Goal: Task Accomplishment & Management: Complete application form

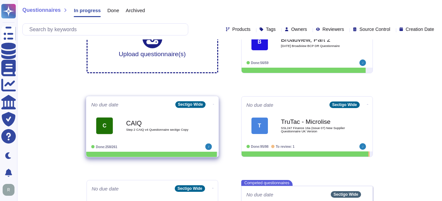
scroll to position [77, 0]
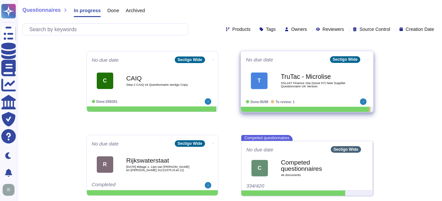
click at [313, 82] on span "SSL247 Finance 16a (Issue 07) New Supplier Questionnaire UK Version" at bounding box center [314, 85] width 67 height 6
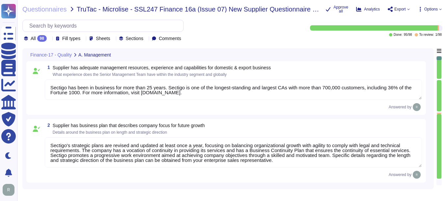
type textarea "Sectigo has been in business for more than 25 years. Sectigo is one of the long…"
type textarea "Sectigo's strategic plans are revised and updated at least once a year, focusin…"
type textarea "Safety is a critical factor at Sectigo, and we prioritize employee health and s…"
type textarea "Management conducts formal reviews of the Information Security Management Syste…"
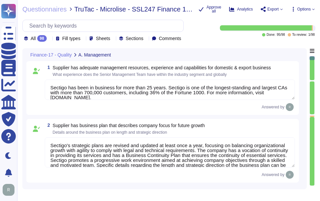
type textarea "Sectigo has more than 700,000 customers, including 36% of the Fortune 1000. The…"
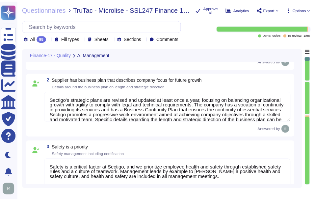
scroll to position [66, 0]
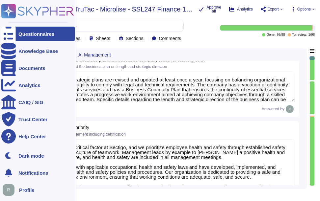
click at [16, 35] on div "Questionnaires" at bounding box center [37, 34] width 73 height 14
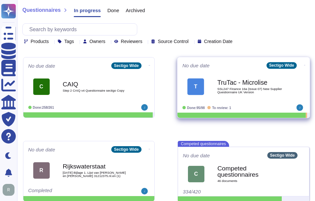
scroll to position [86, 0]
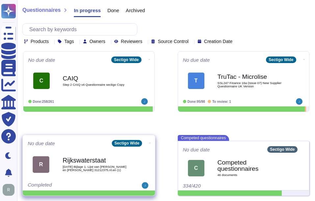
click at [90, 159] on b "Rijkswaterstaat" at bounding box center [96, 161] width 67 height 6
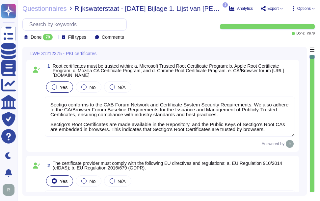
type textarea "Sectigo conforms to the CAB Forum Network and Certificate System Security Requi…"
type textarea "Sectigo complies fully with EU Regulation 910/2014 (eIDAS), which pertains to e…"
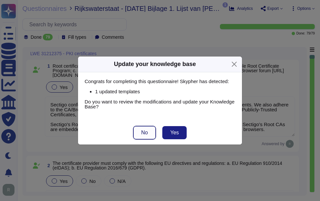
click at [142, 134] on span "No" at bounding box center [144, 132] width 7 height 5
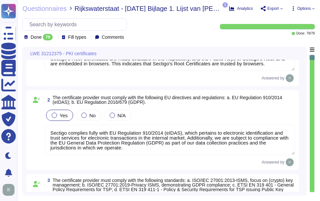
type textarea "We utilize TLS 1.2 or higher for all data in transit, ensuring compliance with …"
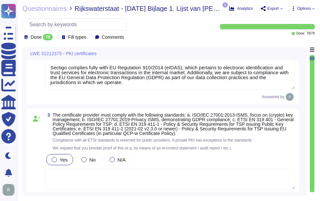
type textarea "We maintain ISO 27001 certification, along with other certifications such as SO…"
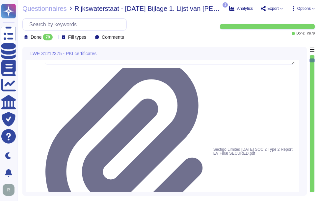
scroll to position [263, 0]
type textarea "Your enterprise sales representative will share the details."
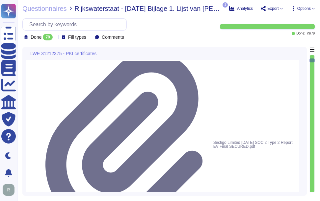
scroll to position [1, 0]
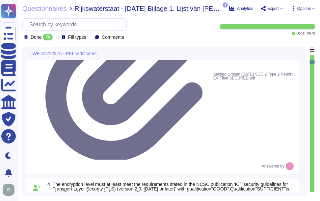
type textarea "Sectigo operates in the following locations: - [GEOGRAPHIC_DATA], [US_STATE], […"
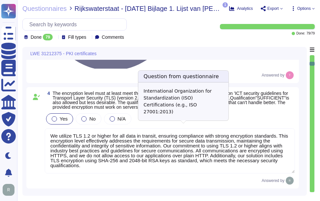
scroll to position [461, 0]
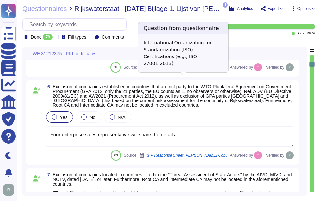
type textarea "Depending on the circumstances and the type of Certificate, a Private Key can b…"
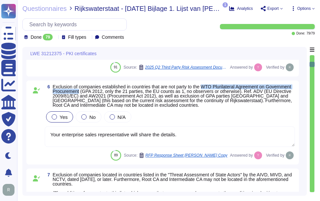
drag, startPoint x: 205, startPoint y: 97, endPoint x: 107, endPoint y: 102, distance: 98.9
click at [107, 102] on span "Exclusion of companies established in countries that are not party to the WTO P…" at bounding box center [172, 96] width 239 height 24
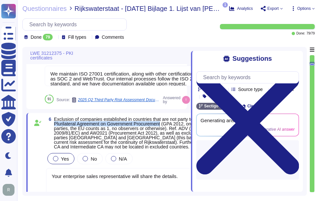
copy span "WTO Plurilateral Agreement on Government Procurement"
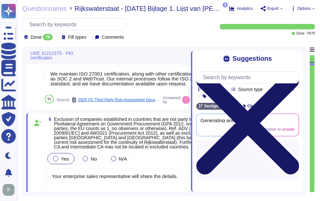
click at [297, 72] on icon at bounding box center [247, 123] width 103 height 103
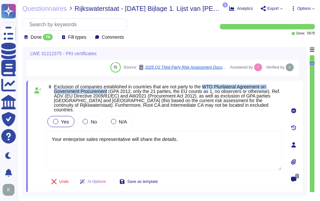
drag, startPoint x: 207, startPoint y: 97, endPoint x: 109, endPoint y: 101, distance: 98.5
click at [109, 101] on span "Exclusion of companies established in countries that are not party to the WTO P…" at bounding box center [167, 98] width 227 height 28
copy span "WTO Plurilateral Agreement on Government Procurement"
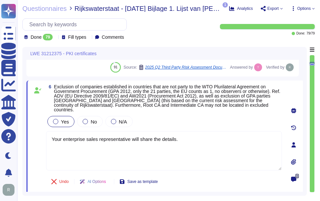
click at [162, 92] on div "6 Exclusion of companies established in countries that are not party to the WTO…" at bounding box center [164, 145] width 277 height 129
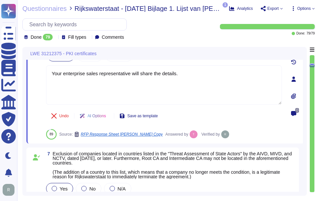
type textarea "Depending on the circumstances and the type of Certificate, a Private Key can b…"
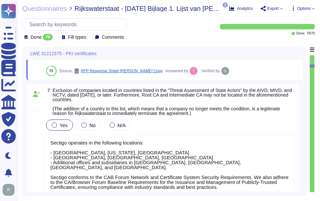
scroll to position [593, 0]
type textarea "Yes, Sectigo uses version 3 of the X.509 standard to construct digital certific…"
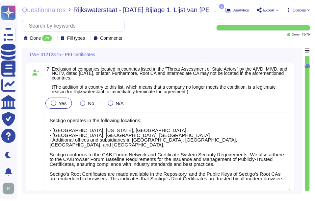
scroll to position [626, 0]
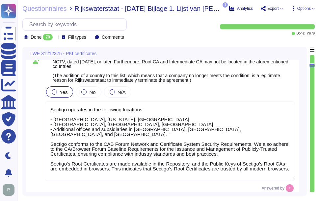
drag, startPoint x: 250, startPoint y: 143, endPoint x: 253, endPoint y: 158, distance: 15.0
click at [253, 158] on textarea "Sectigo operates in the following locations: - [GEOGRAPHIC_DATA], [US_STATE], […" at bounding box center [170, 142] width 250 height 80
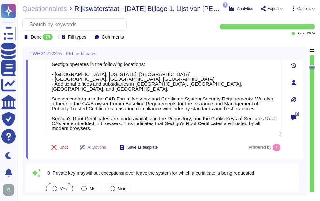
type textarea "We provide Publicly Trusted Organization Validated (OV) Certificates, which are…"
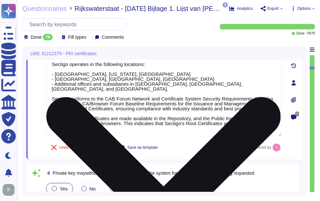
drag, startPoint x: 92, startPoint y: 132, endPoint x: 53, endPoint y: 122, distance: 40.6
click at [53, 122] on textarea "Sectigo operates in the following locations: - [GEOGRAPHIC_DATA], [US_STATE], […" at bounding box center [164, 97] width 236 height 80
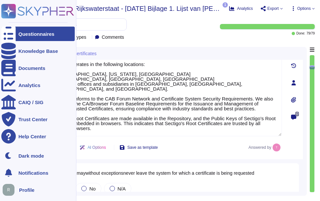
click at [30, 27] on div "Questionnaires" at bounding box center [37, 34] width 73 height 14
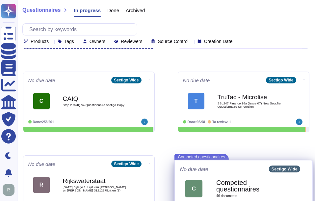
scroll to position [66, 0]
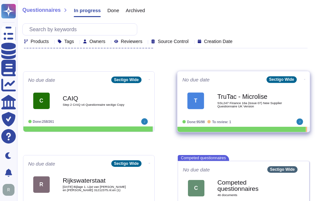
click at [243, 98] on b "TruTac - Microlise" at bounding box center [250, 97] width 67 height 6
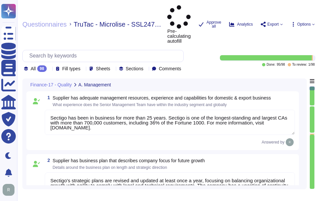
type textarea "Sectigo has been in business for more than 25 years. Sectigo is one of the long…"
type textarea "Sectigo's strategic plans are revised and updated at least once a year, focusin…"
type textarea "Safety is a critical factor at Sectigo, and we prioritize employee health and s…"
type textarea "Management conducts formal reviews of the Information Security Management Syste…"
click at [49, 69] on icon at bounding box center [49, 69] width 0 height 0
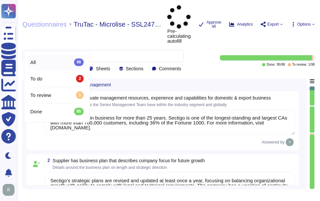
click at [50, 64] on div "All 98" at bounding box center [56, 62] width 53 height 7
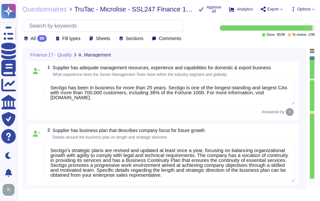
scroll to position [1, 0]
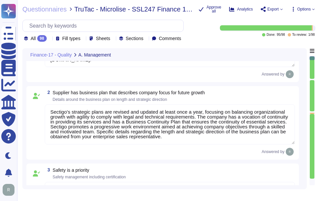
type textarea "Sectigo has more than 700,000 customers, including 36% of the Fortune 1000. The…"
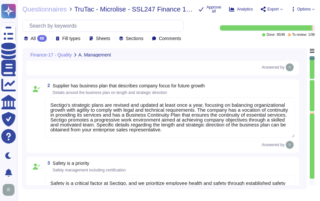
scroll to position [0, 0]
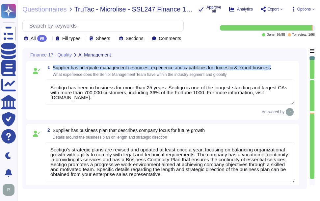
drag, startPoint x: 52, startPoint y: 67, endPoint x: 285, endPoint y: 69, distance: 232.8
click at [285, 69] on div "1 Supplier has adequate management resources, experience and capabilities for d…" at bounding box center [170, 71] width 250 height 12
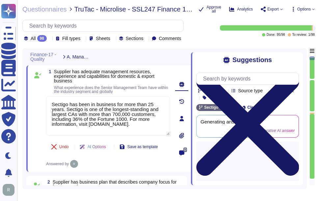
click at [295, 73] on icon at bounding box center [247, 124] width 103 height 103
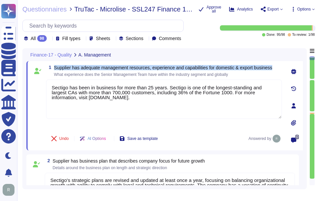
drag, startPoint x: 54, startPoint y: 67, endPoint x: 276, endPoint y: 70, distance: 221.3
click at [272, 70] on span "Supplier has adequate management resources, experience and capabilities for dom…" at bounding box center [163, 67] width 218 height 5
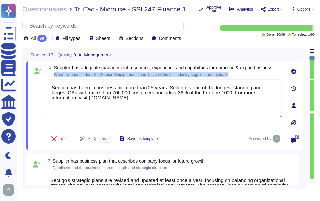
drag, startPoint x: 54, startPoint y: 73, endPoint x: 243, endPoint y: 75, distance: 189.3
click at [243, 75] on span "What experience does the Senior Management Team have within the industry segmen…" at bounding box center [163, 75] width 218 height 4
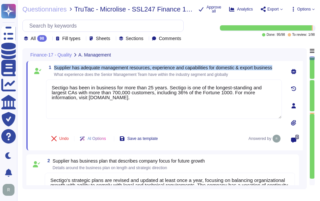
drag, startPoint x: 54, startPoint y: 66, endPoint x: 277, endPoint y: 67, distance: 222.9
click at [277, 67] on div "1 Supplier has adequate management resources, experience and capabilities for d…" at bounding box center [164, 71] width 236 height 12
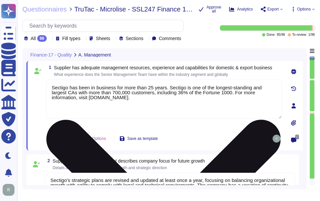
click at [156, 107] on textarea "Sectigo has been in business for more than 25 years. Sectigo is one of the long…" at bounding box center [164, 100] width 236 height 40
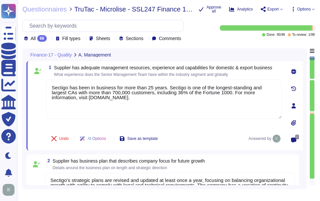
click at [181, 75] on span "Supplier has adequate management resources, experience and capabilities for dom…" at bounding box center [163, 71] width 218 height 11
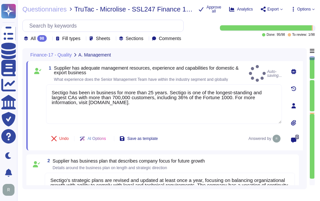
click at [181, 75] on span "Supplier has adequate management resources, experience and capabilities for dom…" at bounding box center [150, 74] width 192 height 16
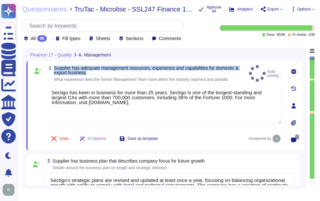
click at [181, 75] on span "Supplier has adequate management resources, experience and capabilities for dom…" at bounding box center [150, 74] width 192 height 16
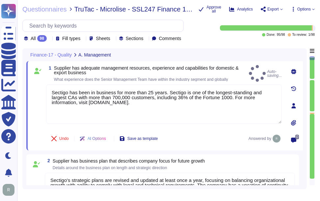
drag, startPoint x: 181, startPoint y: 75, endPoint x: 181, endPoint y: 80, distance: 5.3
click at [181, 80] on span "What experience does the Senior Management Team have within the industry segmen…" at bounding box center [141, 79] width 174 height 5
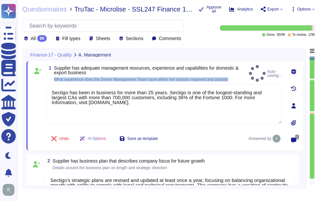
click at [181, 80] on span "What experience does the Senior Management Team have within the industry segmen…" at bounding box center [141, 79] width 174 height 5
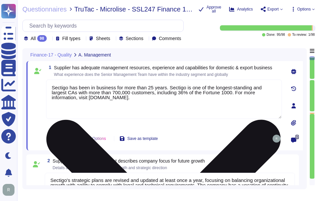
click at [170, 115] on textarea "Sectigo has been in business for more than 25 years. Sectigo is one of the long…" at bounding box center [164, 100] width 236 height 40
paste textarea "The Senior Management Team at [GEOGRAPHIC_DATA] has over 20 years of experience…"
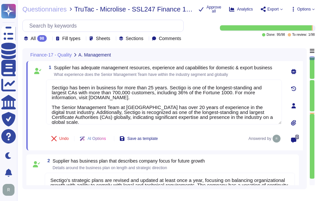
type textarea "Sectigo has been in business for more than 25 years. Sectigo is one of the long…"
click at [214, 71] on span "Supplier has adequate management resources, experience and capabilities for dom…" at bounding box center [163, 71] width 218 height 11
click at [184, 68] on span "Supplier has adequate management resources, experience and capabilities for dom…" at bounding box center [163, 67] width 218 height 5
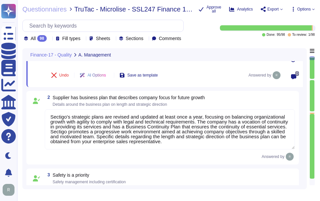
type textarea "Management conducts formal reviews of the Information Security Management Syste…"
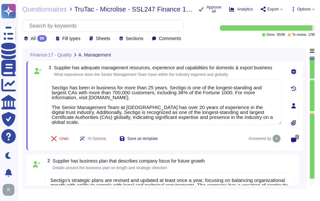
type textarea "Management conducts formal reviews of the Information Security Management Syste…"
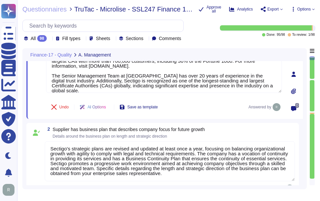
scroll to position [66, 0]
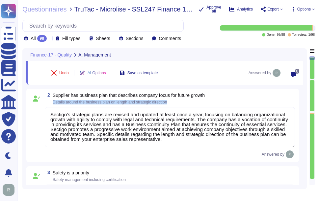
drag, startPoint x: 53, startPoint y: 101, endPoint x: 187, endPoint y: 107, distance: 134.5
click at [187, 107] on div "2 Supplier has business plan that describes company focus for future growth Det…" at bounding box center [162, 126] width 265 height 66
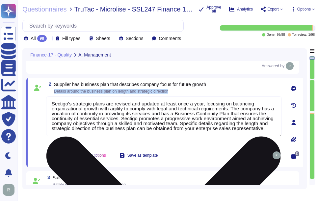
drag, startPoint x: 55, startPoint y: 93, endPoint x: 204, endPoint y: 98, distance: 149.6
click at [204, 98] on div "2 Supplier has business plan that describes company focus for future growth Det…" at bounding box center [157, 123] width 250 height 82
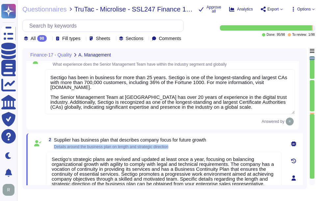
scroll to position [0, 0]
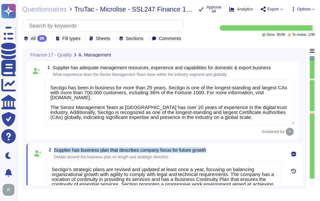
drag, startPoint x: 54, startPoint y: 149, endPoint x: 244, endPoint y: 154, distance: 190.0
click at [244, 154] on div "2 Supplier has business plan that describes company focus for future growth Det…" at bounding box center [164, 154] width 236 height 12
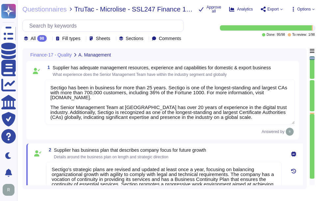
click at [116, 158] on span "Details around the business plan on length and strategic direction" at bounding box center [111, 157] width 115 height 5
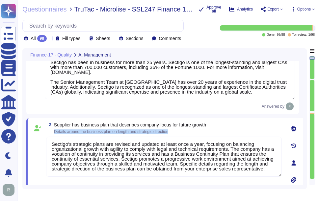
scroll to position [66, 0]
type textarea "Management conducts formal reviews of the Information Security Management Syste…"
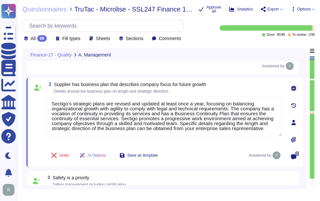
scroll to position [0, 0]
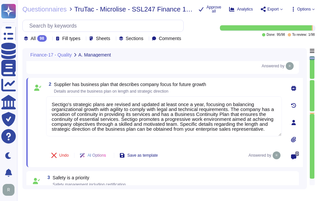
drag, startPoint x: 87, startPoint y: 134, endPoint x: 42, endPoint y: 90, distance: 62.9
click at [42, 90] on div "2 Supplier has business plan that describes company focus for future growth Det…" at bounding box center [157, 123] width 250 height 82
paste textarea "is committed to innovation and differentiating itself in the competitive market…"
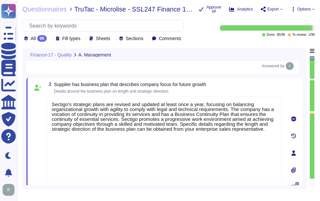
scroll to position [82, 0]
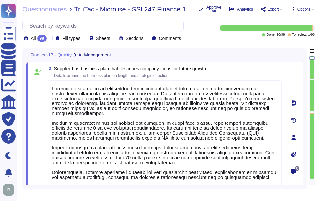
type textarea "Sectigo is committed to innovation and differentiating itself in the competitiv…"
click at [223, 73] on div "2 Supplier has business plan that describes company focus for future growth Det…" at bounding box center [164, 72] width 236 height 12
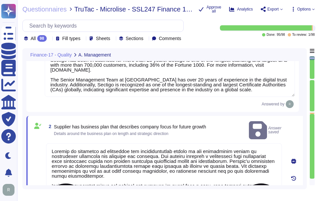
scroll to position [0, 0]
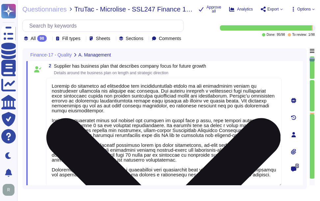
type textarea "Management conducts formal reviews of the Information Security Management Syste…"
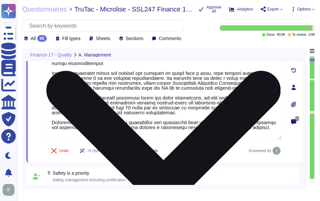
scroll to position [1, 0]
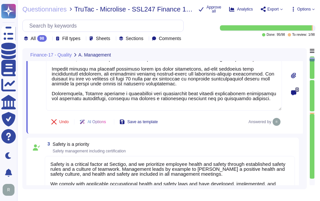
type textarea "Sectigo has more than 700,000 customers, including 36% of the Fortune 1000. The…"
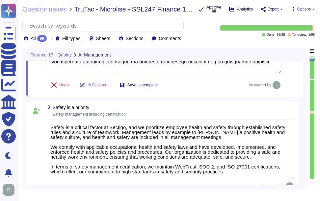
type textarea "The work environment is regularly inspected to ensure a safe working environmen…"
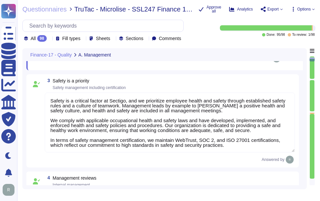
scroll to position [230, 0]
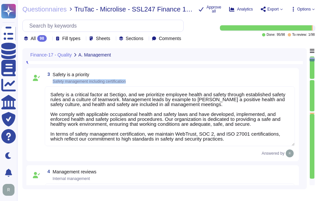
drag, startPoint x: 53, startPoint y: 81, endPoint x: 158, endPoint y: 86, distance: 104.8
click at [158, 86] on div "3 Safety is a priority Safety management including certification Safety is a cr…" at bounding box center [162, 115] width 265 height 86
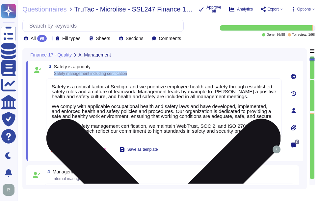
drag, startPoint x: 53, startPoint y: 74, endPoint x: 160, endPoint y: 80, distance: 107.5
click at [160, 80] on div "3 Safety is a priority Safety management including certification Safety is a cr…" at bounding box center [157, 110] width 250 height 93
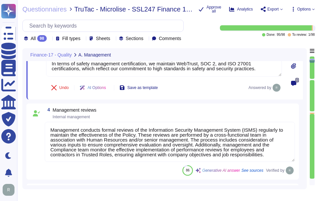
scroll to position [296, 0]
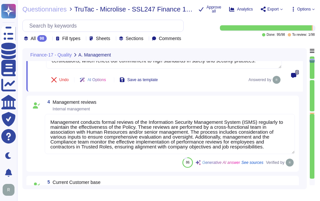
type textarea "No, We maintain WebTrust, SOC 2, and ISO 27001 certifications."
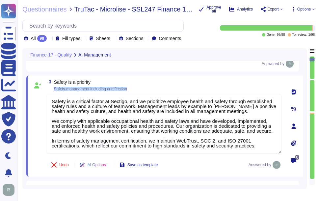
scroll to position [198, 0]
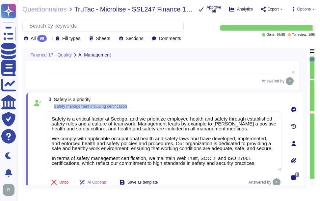
type textarea "Sectigo has been in business for more than 25 years. Sectigo is one of the long…"
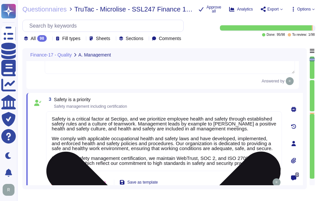
click at [78, 141] on textarea "Safety is a critical factor at Sectigo, and we prioritize employee health and s…" at bounding box center [164, 142] width 236 height 60
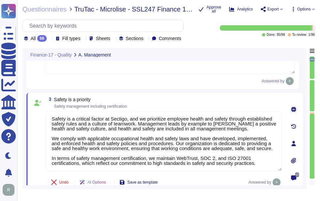
paste textarea "We integrate health and safety into our management systems, emphasizing teamwor…"
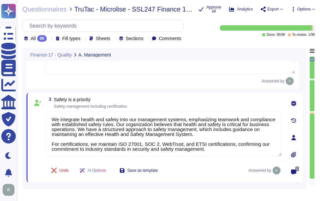
type textarea "We integrate health and safety into our management systems, emphasizing teamwor…"
click at [206, 87] on div "2 Supplier has business plan that describes company focus for future growth Det…" at bounding box center [162, 17] width 273 height 143
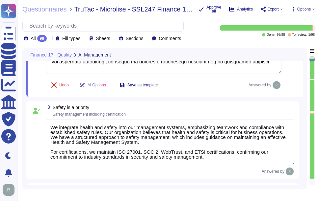
scroll to position [165, 0]
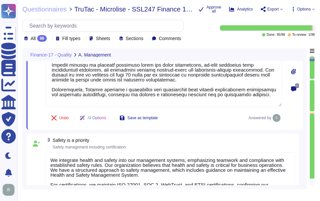
click at [190, 138] on div "3 Safety is a priority Safety management including certification" at bounding box center [170, 144] width 250 height 12
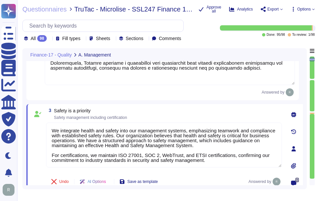
scroll to position [198, 0]
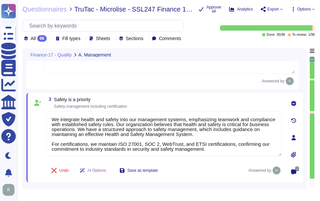
click at [216, 97] on div "3 Safety is a priority Safety management including certification" at bounding box center [164, 103] width 236 height 12
click at [171, 97] on div "3 Safety is a priority Safety management including certification We integrate h…" at bounding box center [164, 138] width 277 height 90
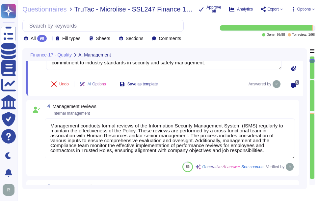
type textarea "No, We maintain WebTrust, SOC 2, and ISO 27001 certifications."
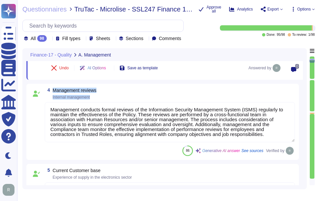
drag, startPoint x: 54, startPoint y: 90, endPoint x: 119, endPoint y: 95, distance: 65.1
click at [119, 95] on div "4 Management reviews Internal management" at bounding box center [170, 94] width 250 height 12
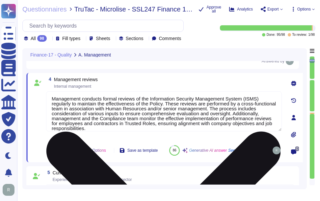
type textarea "No, We maintain WebTrust, SOC 2, and ISO 27001 certifications."
drag, startPoint x: 53, startPoint y: 86, endPoint x: 157, endPoint y: 92, distance: 104.2
click at [157, 92] on div "4 Management reviews Internal management Management conducts formal reviews of …" at bounding box center [157, 118] width 250 height 82
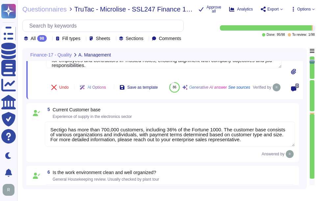
type textarea "We manage customer data in accordance with our ISO 27001 certification, which i…"
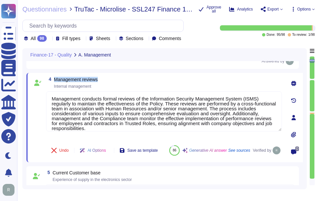
drag, startPoint x: 54, startPoint y: 80, endPoint x: 118, endPoint y: 80, distance: 63.5
click at [118, 80] on div "4 Management reviews Internal management" at bounding box center [164, 83] width 236 height 12
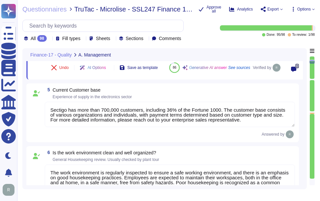
scroll to position [395, 0]
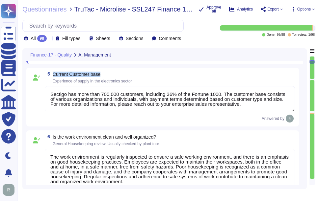
drag, startPoint x: 53, startPoint y: 81, endPoint x: 111, endPoint y: 80, distance: 58.0
click at [111, 77] on span "Current Customer base" at bounding box center [92, 74] width 79 height 5
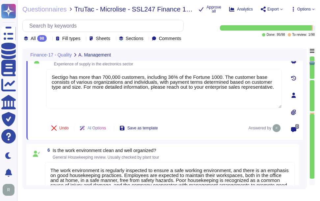
type textarea "We manage customer data in accordance with our ISO 27001 certification, which i…"
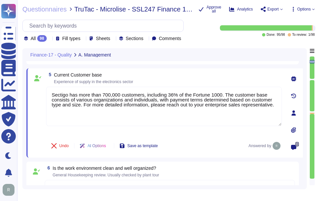
scroll to position [362, 0]
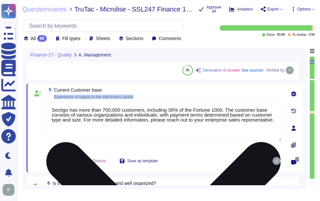
drag, startPoint x: 53, startPoint y: 96, endPoint x: 184, endPoint y: 106, distance: 132.1
click at [184, 106] on div "5 Current Customer base Experience of supply in the electronics sector Sectigo …" at bounding box center [157, 129] width 250 height 82
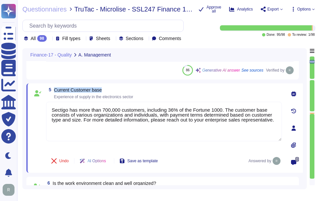
drag, startPoint x: 54, startPoint y: 88, endPoint x: 106, endPoint y: 89, distance: 52.7
click at [106, 89] on span "5 Current Customer base Experience of supply in the electronics sector" at bounding box center [89, 94] width 87 height 12
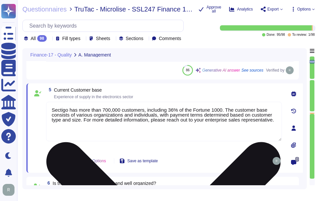
click at [255, 121] on textarea "Sectigo has more than 700,000 customers, including 36% of the Fortune 1000. The…" at bounding box center [164, 122] width 236 height 40
paste textarea "In [DATE], the company had 1,360 enterprise customers, contributing to $16.9M i…"
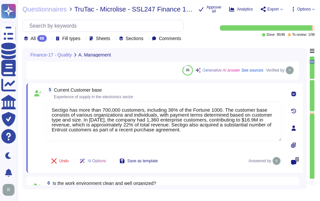
type textarea "Sectigo has more than 700,000 customers, including 36% of the Fortune 1000. The…"
click at [164, 86] on div "5 Current Customer base Experience of supply in the electronics sector Sectigo …" at bounding box center [164, 129] width 277 height 90
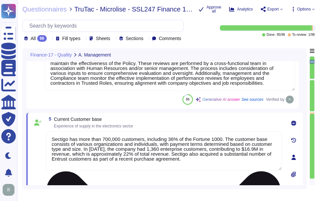
type textarea "Sectigo is committed to innovation and differentiating itself in the competitiv…"
type textarea "We manage customer data in accordance with our ISO 27001 certification, which i…"
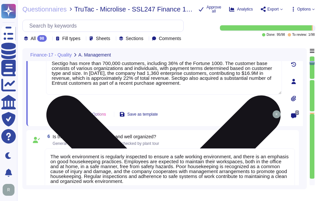
scroll to position [456, 0]
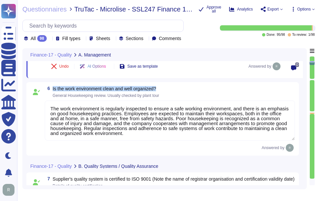
drag, startPoint x: 52, startPoint y: 87, endPoint x: 188, endPoint y: 88, distance: 136.3
click at [188, 88] on div "6 Is the work environment clean and well organized? General Housekeeping review…" at bounding box center [170, 92] width 250 height 12
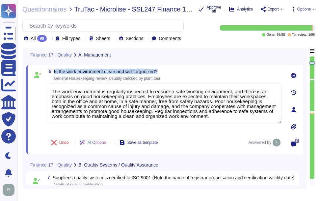
drag, startPoint x: 53, startPoint y: 70, endPoint x: 173, endPoint y: 70, distance: 120.2
click at [173, 70] on div "6 Is the work environment clean and well organized? General Housekeeping review…" at bounding box center [164, 75] width 236 height 12
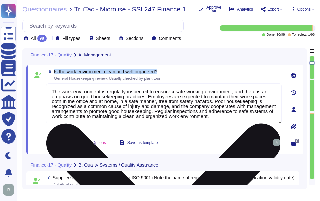
scroll to position [1, 0]
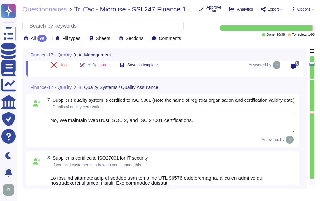
type textarea "No. We maintain WebTrust, SOC 2, and ISO 27001 certifications."
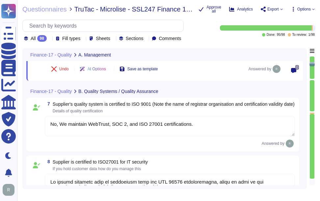
type textarea "Management conducts formal reviews of the Information Security Management Syste…"
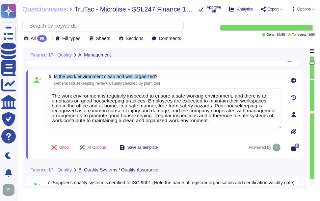
scroll to position [423, 0]
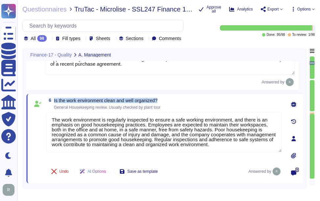
type textarea "We integrate health and safety into our management systems, emphasizing teamwor…"
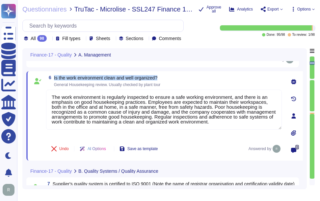
scroll to position [456, 0]
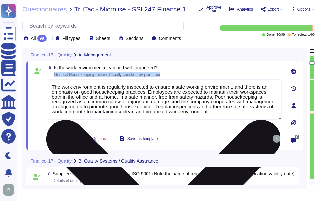
drag, startPoint x: 52, startPoint y: 73, endPoint x: 166, endPoint y: 80, distance: 113.4
click at [166, 80] on div "6 Is the work environment clean and well organized? General Housekeeping review…" at bounding box center [157, 106] width 250 height 82
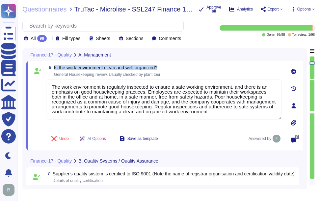
drag, startPoint x: 54, startPoint y: 67, endPoint x: 217, endPoint y: 71, distance: 162.7
click at [217, 71] on div "6 Is the work environment clean and well organized? General Housekeeping review…" at bounding box center [164, 71] width 236 height 12
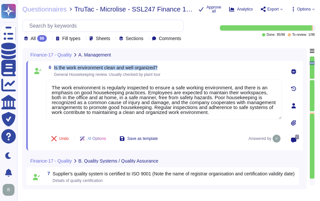
click at [209, 62] on div "6 Is the work environment clean and well organized? General Housekeeping review…" at bounding box center [164, 106] width 277 height 90
drag, startPoint x: 54, startPoint y: 67, endPoint x: 171, endPoint y: 64, distance: 117.2
click at [171, 64] on div "6 Is the work environment clean and well organized? General Housekeeping review…" at bounding box center [164, 106] width 277 height 90
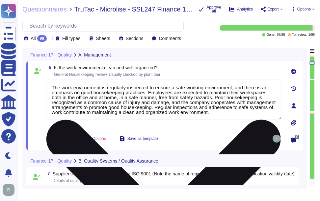
scroll to position [1, 0]
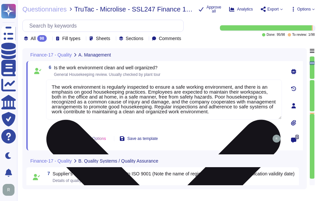
drag, startPoint x: 186, startPoint y: 106, endPoint x: 270, endPoint y: 120, distance: 85.4
click at [270, 120] on textarea "The work environment is regularly inspected to ensure a safe working environmen…" at bounding box center [164, 100] width 236 height 40
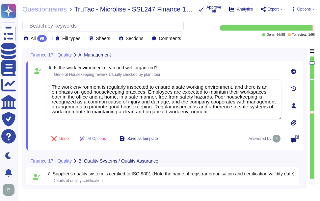
click at [246, 60] on div "Finance-17 - Quality A. Management" at bounding box center [164, 54] width 277 height 13
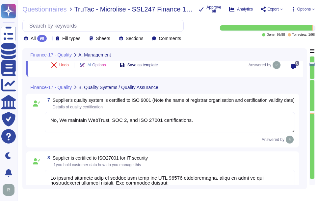
type textarea "No. We maintain WebTrust, SOC 2, and ISO 27001 certifications."
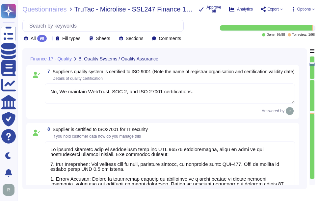
type textarea "We integrate health and safety into our management systems, emphasizing teamwor…"
type textarea "Management conducts formal reviews of the Information Security Management Syste…"
type textarea "Sectigo has more than 700,000 customers, including 36% of the Fortune 1000. The…"
type textarea "The work environment is regularly inspected to ensure a safe working environmen…"
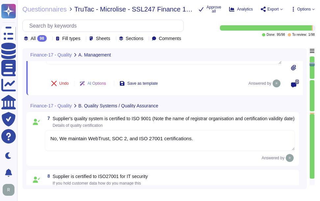
scroll to position [523, 0]
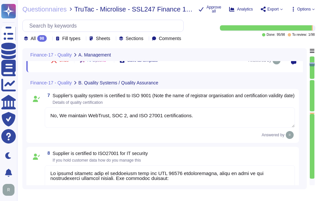
type textarea "No. We maintain WebTrust, SOC 2, and ISO 27001 certifications."
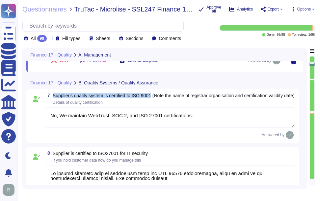
drag, startPoint x: 53, startPoint y: 94, endPoint x: 152, endPoint y: 98, distance: 99.8
click at [152, 98] on span "Supplier's quality system is certified to ISO 9001 (Note the name of registrar …" at bounding box center [174, 95] width 242 height 5
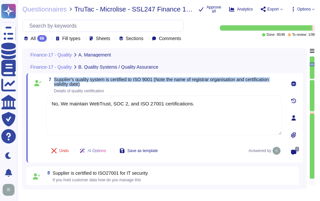
drag, startPoint x: 54, startPoint y: 79, endPoint x: 90, endPoint y: 85, distance: 36.5
click at [90, 85] on span "7 Supplier's quality system is certified to ISO 9001 (Note the name of registra…" at bounding box center [164, 85] width 236 height 16
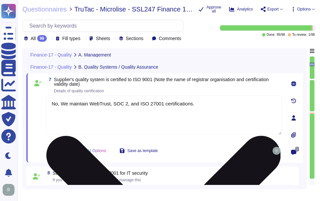
click at [183, 127] on textarea "No, We maintain WebTrust, SOC 2, and ISO 27001 certifications." at bounding box center [164, 116] width 236 height 40
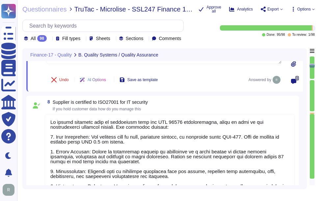
scroll to position [589, 0]
type textarea "No. We maintain WebTrust, SOC 2, and ISO 27001 certifications."
type textarea "Our organization conducts extensive internal audits year-round, utilizing a "cl…"
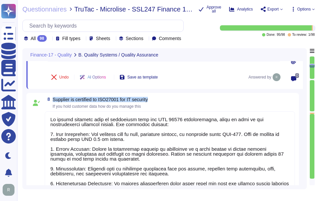
drag, startPoint x: 52, startPoint y: 99, endPoint x: 151, endPoint y: 101, distance: 99.1
click at [151, 101] on div "8 Supplier is certified to ISO27001 for IT security If you hold customer data h…" at bounding box center [170, 103] width 250 height 12
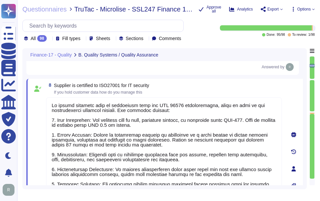
scroll to position [556, 0]
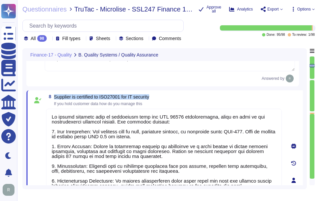
drag, startPoint x: 52, startPoint y: 99, endPoint x: 166, endPoint y: 102, distance: 113.9
click at [166, 102] on div "8 Supplier is certified to ISO27001 for IT security If you hold customer data h…" at bounding box center [164, 100] width 236 height 12
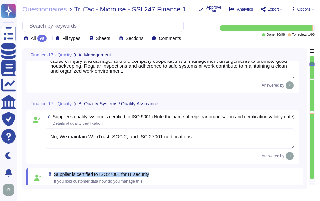
type textarea "Management conducts formal reviews of the Information Security Management Syste…"
type textarea "Sectigo has more than 700,000 customers, including 36% of the Fortune 1000. The…"
type textarea "The work environment is regularly inspected to ensure a safe working environmen…"
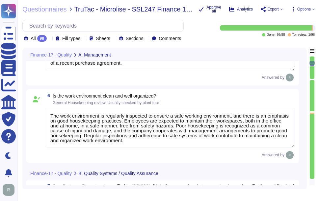
type textarea "We integrate health and safety into our management systems, emphasizing teamwor…"
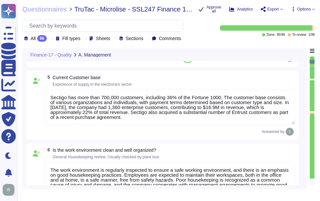
scroll to position [358, 0]
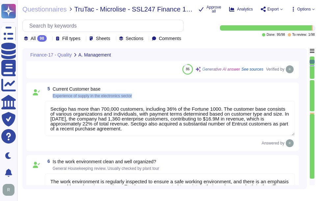
drag, startPoint x: 52, startPoint y: 94, endPoint x: 139, endPoint y: 94, distance: 86.9
click at [139, 94] on div "5 Current Customer base Experience of supply in the electronics sector" at bounding box center [170, 93] width 250 height 12
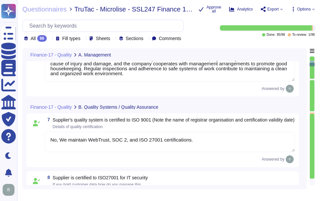
scroll to position [523, 0]
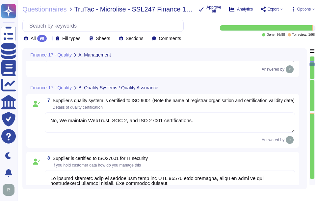
type textarea "No. We maintain WebTrust, SOC 2, and ISO 27001 certifications."
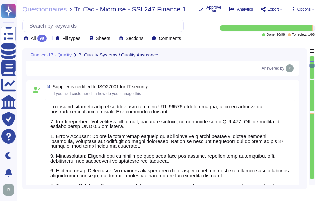
scroll to position [589, 0]
type textarea "Our organization conducts extensive internal audits year-round, utilizing a "cl…"
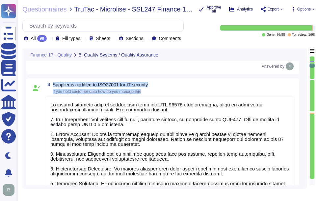
drag, startPoint x: 53, startPoint y: 88, endPoint x: 181, endPoint y: 97, distance: 129.0
click at [181, 94] on div "8 Supplier is certified to ISO27001 for IT security If you hold customer data h…" at bounding box center [170, 88] width 250 height 12
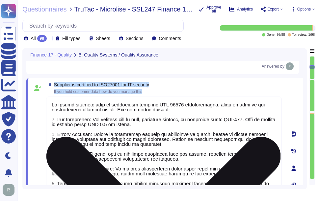
type textarea "Sectigo employs a systematic Quality Assurance (QA) program that integrates bot…"
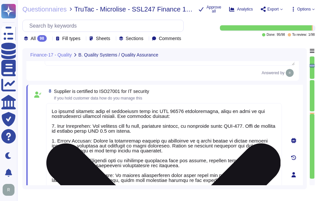
scroll to position [572, 0]
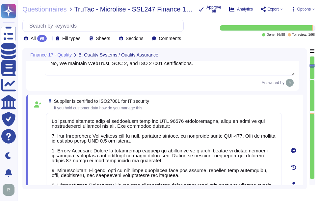
click at [91, 101] on div "8 Supplier is certified to ISO27001 for IT security If you hold customer data h…" at bounding box center [164, 185] width 277 height 180
drag, startPoint x: 53, startPoint y: 105, endPoint x: 194, endPoint y: 104, distance: 140.9
click at [194, 104] on div "8 Supplier is certified to ISO27001 for IT security If you hold customer data h…" at bounding box center [164, 105] width 236 height 12
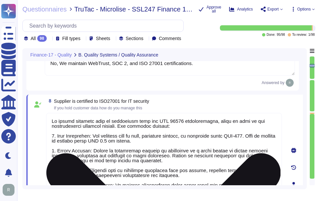
click at [196, 138] on textarea at bounding box center [164, 182] width 236 height 139
paste textarea "intain ISO 27001 certification, along with other certifications such as SOC 2 a…"
type textarea "We maintain ISO 27001 certification, along with other certifications such as SO…"
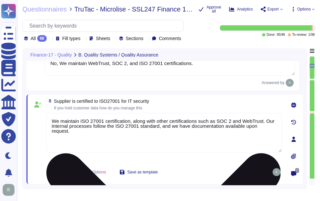
type textarea "Our organization conducts extensive internal audits year-round, utilizing a "cl…"
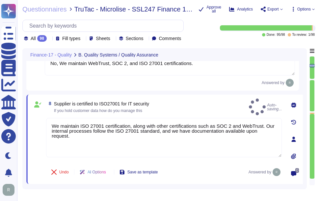
click at [115, 113] on span "If you hold customer data how do you manage this" at bounding box center [98, 111] width 88 height 5
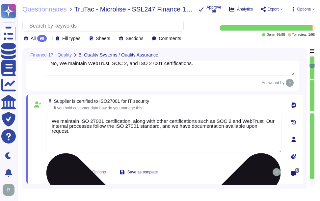
click at [173, 145] on textarea "We maintain ISO 27001 certification, along with other certifications such as SO…" at bounding box center [164, 133] width 236 height 40
paste textarea "We manage customer data through a comprehensive set of security measures: 1. Da…"
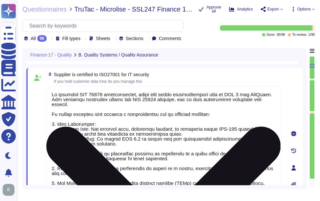
scroll to position [559, 0]
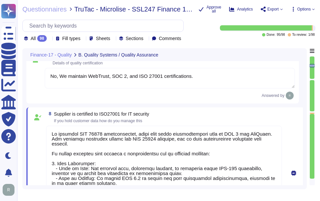
type textarea "We maintain ISO 27001 certification, along with other certifications such as SO…"
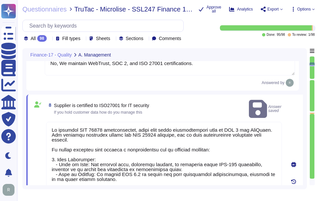
type textarea "Sectigo has more than 700,000 customers, including 36% of the Fortune 1000. The…"
type textarea "The work environment is regularly inspected to ensure a safe working environmen…"
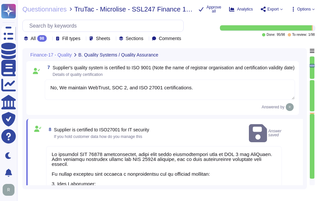
type textarea "No. We maintain WebTrust, SOC 2, and ISO 27001 certifications."
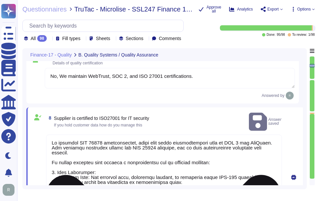
scroll to position [1, 0]
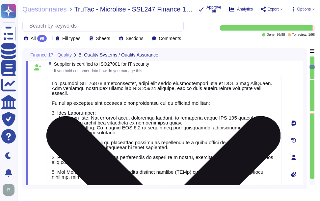
type textarea "Our organization conducts extensive internal audits year-round, utilizing a "cl…"
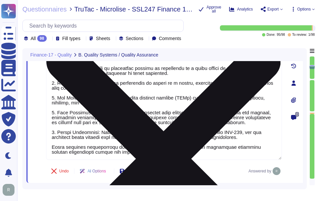
type textarea "Sectigo employs a systematic Quality Assurance (QA) program that integrates bot…"
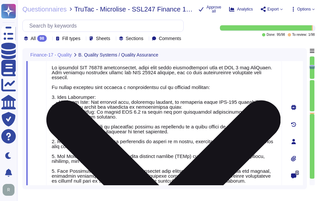
type textarea "Our organization conducts extensive internal audits year-round, utilizing a "cl…"
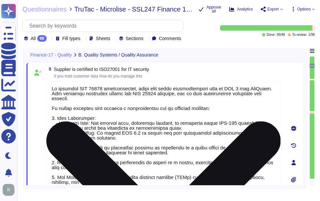
scroll to position [572, 0]
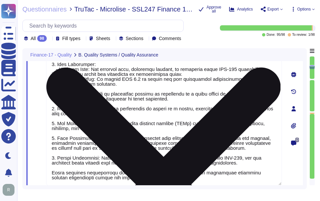
type textarea "Our organization conducts extensive internal audits year-round, utilizing a "cl…"
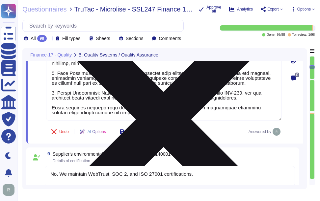
type textarea "Sectigo employs a systematic Quality Assurance (QA) program that integrates bot…"
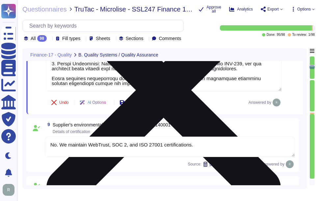
scroll to position [769, 0]
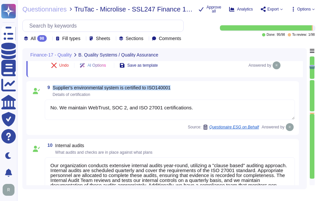
drag, startPoint x: 53, startPoint y: 90, endPoint x: 192, endPoint y: 88, distance: 139.6
click at [192, 88] on div "9 Supplier's environmental system is certified to ISO140001 Details of certific…" at bounding box center [162, 108] width 273 height 54
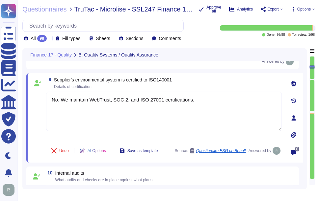
type textarea "Sectigo employs a systematic Quality Assurance (QA) program that integrates bot…"
drag, startPoint x: 54, startPoint y: 79, endPoint x: 204, endPoint y: 81, distance: 149.8
click at [204, 81] on div "9 Supplier's environmental system is certified to ISO140001 Details of certific…" at bounding box center [164, 83] width 236 height 12
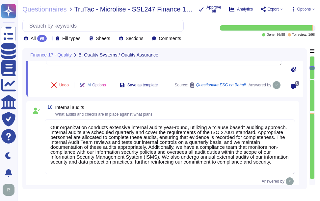
scroll to position [1, 0]
drag, startPoint x: 55, startPoint y: 106, endPoint x: 109, endPoint y: 109, distance: 54.4
click at [109, 109] on span "10 Internal audits What audits and checks are in place against what plans" at bounding box center [99, 111] width 108 height 12
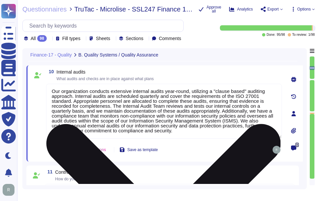
type textarea "We have systematic process to manage documents and records."
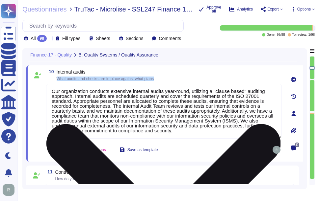
drag, startPoint x: 58, startPoint y: 78, endPoint x: 188, endPoint y: 85, distance: 129.9
click at [188, 85] on div "10 Internal audits What audits and checks are in place against what plans Our o…" at bounding box center [157, 113] width 250 height 89
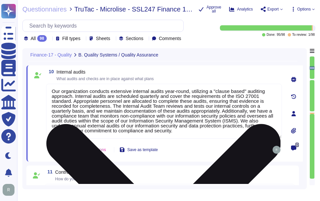
click at [129, 105] on textarea "Our organization conducts extensive internal audits year-round, utilizing a "cl…" at bounding box center [164, 111] width 236 height 55
paste textarea "We conduct IT Security Audits on Information Systems, which are properly planne…"
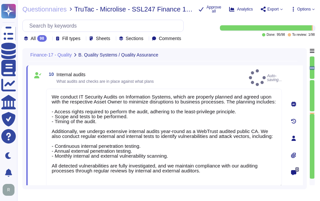
type textarea "We conduct IT Security Audits on Information Systems, which are properly planne…"
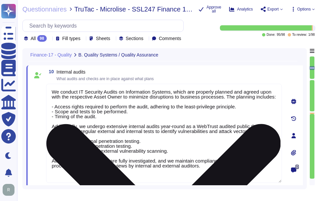
scroll to position [1, 0]
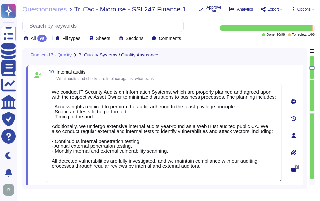
click at [243, 69] on div "10 Internal audits What audits and checks are in place against what plans We co…" at bounding box center [164, 136] width 277 height 141
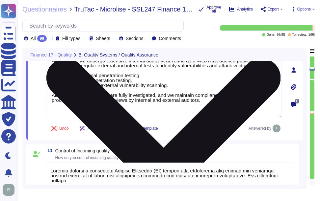
type textarea "We have systematic process to manage documents and records."
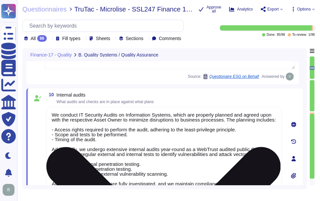
scroll to position [802, 0]
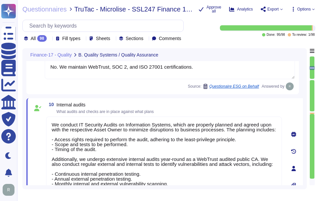
click at [210, 105] on div "10 Internal audits What audits and checks are in place against what plans" at bounding box center [164, 108] width 236 height 12
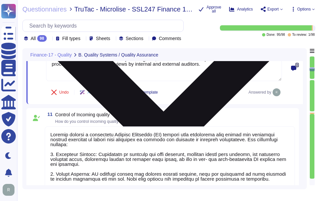
type textarea "CDM applies to both non-domestic and domestic premises"
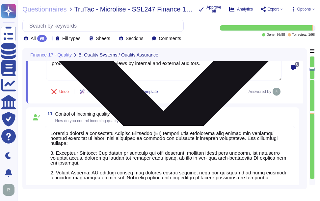
scroll to position [967, 0]
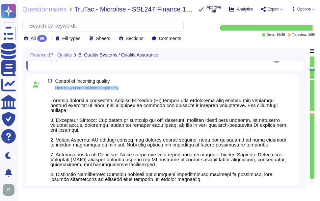
drag, startPoint x: 56, startPoint y: 88, endPoint x: 138, endPoint y: 94, distance: 82.6
click at [138, 94] on div "11 Control of Incoming quality How do you control incoming quality 81 Generativ…" at bounding box center [162, 155] width 265 height 152
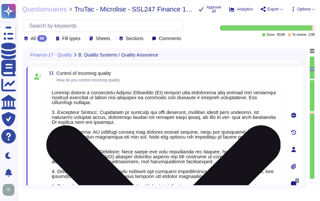
type textarea "CDM applies to both non-domestic and domestic premises"
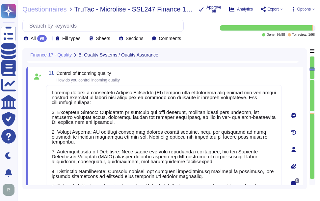
click at [57, 78] on span "How do you control incoming quality" at bounding box center [88, 80] width 63 height 5
drag, startPoint x: 57, startPoint y: 81, endPoint x: 188, endPoint y: 82, distance: 130.7
click at [188, 82] on div "11 Control of Incoming quality How do you control incoming quality" at bounding box center [164, 77] width 236 height 12
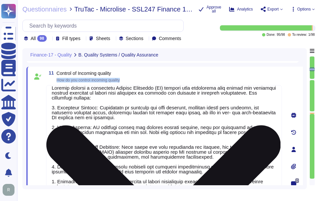
scroll to position [6, 0]
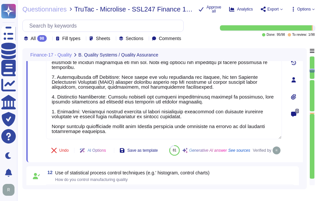
type textarea "Yes, we have a centralized incident management tool in place for logging and tr…"
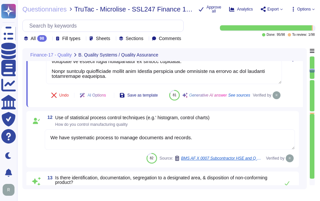
type textarea "Sectigo maintains comprehensive logging capabilities that ensure all security-r…"
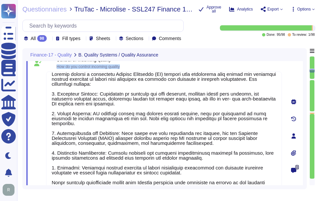
scroll to position [967, 0]
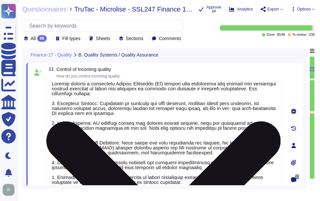
click at [125, 117] on textarea at bounding box center [164, 143] width 236 height 124
paste textarea "of our quality control include: 1. Automated Testing: We utilize automation for…"
type textarea "Sectigo employs a systematic Quality Assurance (QA) program that integrates bot…"
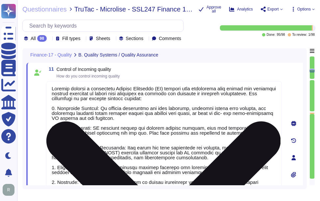
scroll to position [0, 0]
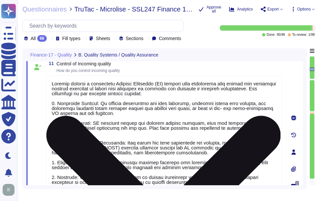
type textarea "No. We maintain WebTrust, SOC 2, and ISO 27001 certifications."
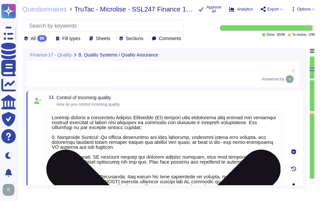
scroll to position [941, 0]
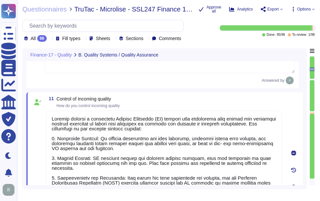
type textarea "Sectigo employs a systematic Quality Assurance (QA) program that integrates bot…"
click at [222, 107] on div "11 Control of Incoming quality How do you control incoming quality" at bounding box center [164, 102] width 236 height 12
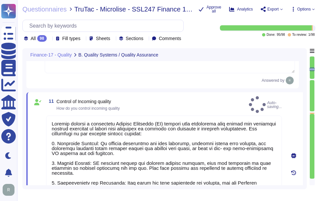
type textarea "CDM applies to both non-domestic and domestic premises"
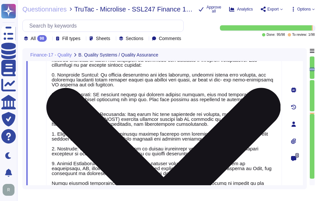
scroll to position [1007, 0]
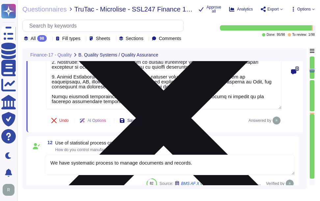
type textarea "Yes, we have a centralized incident management tool in place for logging and tr…"
type textarea "Sectigo maintains comprehensive logging capabilities that ensure all security-r…"
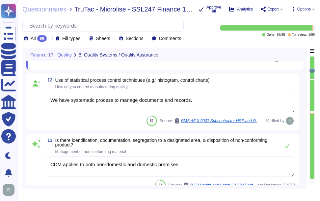
scroll to position [1138, 0]
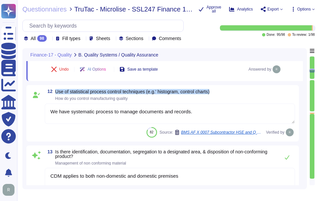
drag, startPoint x: 55, startPoint y: 91, endPoint x: 250, endPoint y: 94, distance: 194.6
click at [250, 94] on div "12 Use of statistical process control techniques (e.g.' histogram, control char…" at bounding box center [170, 95] width 250 height 12
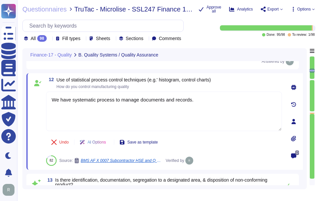
type textarea "Sectigo maintains comprehensive logging capabilities that ensure all security-r…"
drag, startPoint x: 57, startPoint y: 86, endPoint x: 149, endPoint y: 89, distance: 91.9
click at [149, 89] on span "12 Use of statistical process control techniques (e.g.' histogram, control char…" at bounding box center [128, 83] width 165 height 12
click at [172, 82] on span "Use of statistical process control techniques (e.g.' histogram, control charts)" at bounding box center [134, 79] width 154 height 5
drag, startPoint x: 58, startPoint y: 78, endPoint x: 149, endPoint y: 78, distance: 91.5
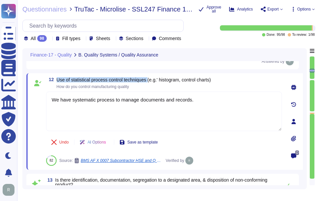
click at [149, 78] on span "Use of statistical process control techniques (e.g.' histogram, control charts)" at bounding box center [134, 79] width 154 height 5
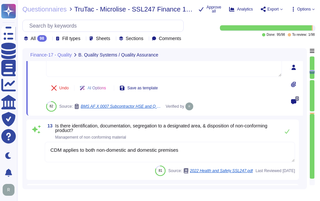
scroll to position [1204, 0]
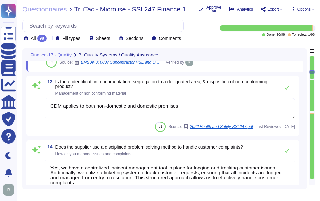
type textarea "ACH"
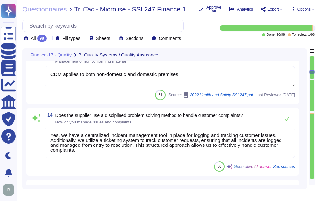
scroll to position [1303, 0]
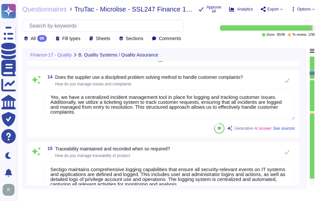
type textarea "A description of the product or service shall be defined."
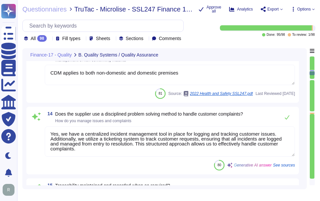
type textarea "Sectigo employs a systematic Quality Assurance (QA) program that integrates bot…"
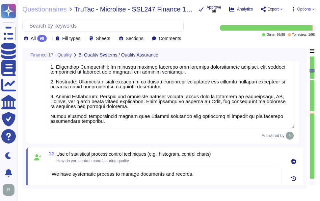
scroll to position [1053, 0]
type textarea "We conduct IT Security Audits on Information Systems, which are properly planne…"
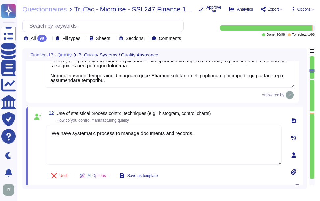
scroll to position [1119, 0]
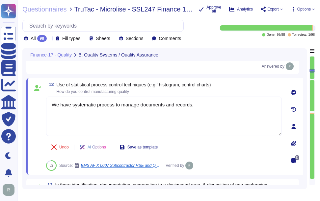
type textarea "Sectigo maintains comprehensive logging capabilities that ensure all security-r…"
drag, startPoint x: 57, startPoint y: 83, endPoint x: 148, endPoint y: 86, distance: 90.9
click at [148, 86] on span "Use of statistical process control techniques (e.g.' histogram, control charts)" at bounding box center [134, 84] width 154 height 5
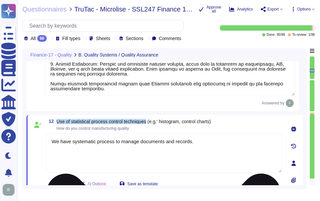
type textarea "We conduct IT Security Audits on Information Systems, which are properly planne…"
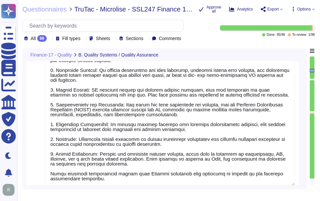
scroll to position [954, 0]
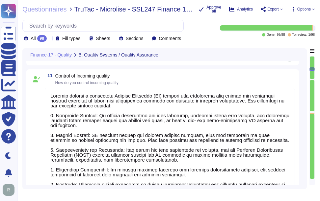
type textarea "No. We maintain WebTrust, SOC 2, and ISO 27001 certifications."
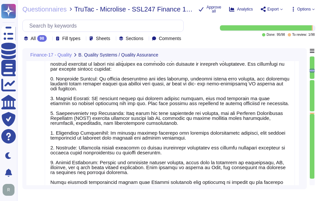
type textarea "CDM applies to both non-domestic and domestic premises"
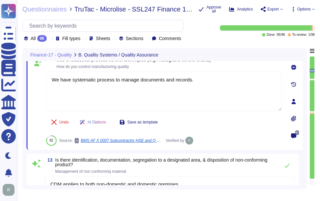
type textarea "Yes, we have a centralized incident management tool in place for logging and tr…"
type textarea "Sectigo maintains comprehensive logging capabilities that ensure all security-r…"
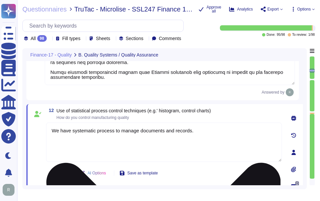
scroll to position [1078, 0]
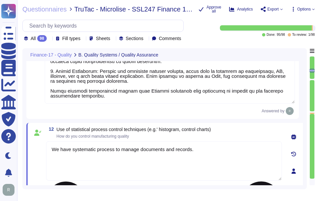
type textarea "We conduct IT Security Audits on Information Systems, which are properly planne…"
click at [227, 139] on div "12 Use of statistical process control techniques (e.g.' histogram, control char…" at bounding box center [157, 171] width 250 height 89
click at [234, 134] on div "12 Use of statistical process control techniques (e.g.' histogram, control char…" at bounding box center [164, 133] width 236 height 12
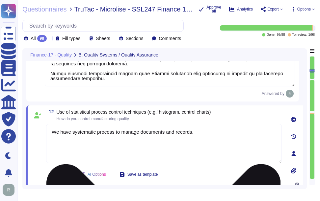
scroll to position [1111, 0]
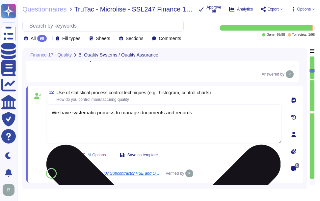
type textarea "Sectigo maintains comprehensive logging capabilities that ensure all security-r…"
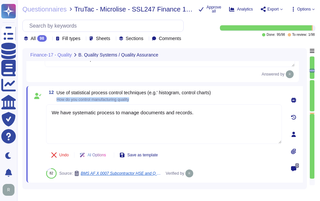
drag, startPoint x: 56, startPoint y: 98, endPoint x: 163, endPoint y: 103, distance: 106.5
click at [163, 103] on div "12 Use of statistical process control techniques (e.g.' histogram, control char…" at bounding box center [157, 134] width 250 height 89
drag, startPoint x: 163, startPoint y: 103, endPoint x: 201, endPoint y: 104, distance: 38.5
click at [201, 104] on div "12 Use of statistical process control techniques (e.g.' histogram, control char…" at bounding box center [157, 134] width 250 height 89
drag, startPoint x: 56, startPoint y: 97, endPoint x: 165, endPoint y: 99, distance: 109.0
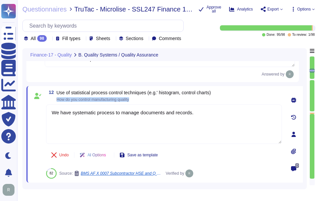
click at [165, 99] on span "12 Use of statistical process control techniques (e.g.' histogram, control char…" at bounding box center [128, 96] width 165 height 12
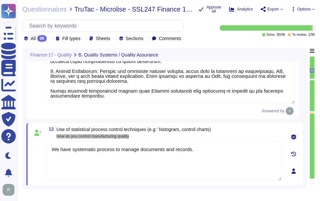
type textarea "We conduct IT Security Audits on Information Systems, which are properly planne…"
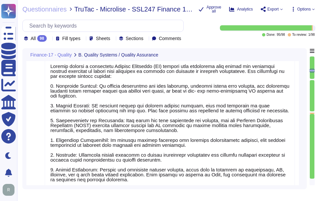
scroll to position [0, 0]
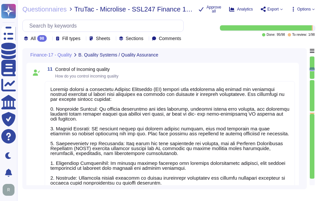
type textarea "No. We maintain WebTrust, SOC 2, and ISO 27001 certifications."
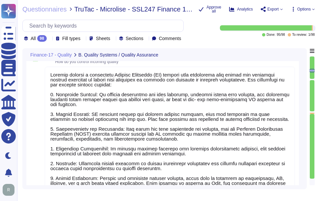
type textarea "CDM applies to both non-domestic and domestic premises"
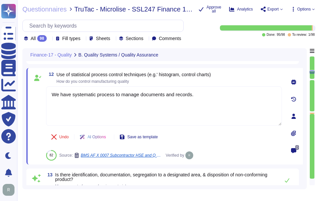
type textarea "Yes, we have a centralized incident management tool in place for logging and tr…"
type textarea "Sectigo maintains comprehensive logging capabilities that ensure all security-r…"
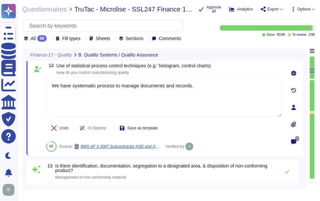
scroll to position [1106, 0]
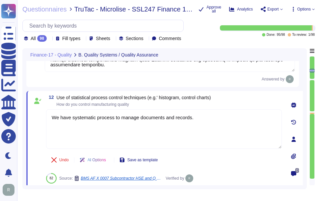
drag, startPoint x: 211, startPoint y: 120, endPoint x: 46, endPoint y: 116, distance: 165.0
click at [0, 111] on html "Questionnaires Knowledge Base Documents Analytics CAIQ / SIG Trust Center Help …" at bounding box center [160, 100] width 320 height 201
paste textarea "Sectigo has established a formal Software Development Lifecycle (SDLC) process …"
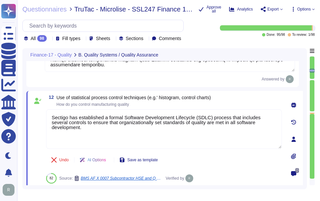
type textarea "Sectigo has established a formal Software Development Lifecycle (SDLC) process …"
click at [205, 100] on span "Use of statistical process control techniques (e.g.' histogram, control charts)" at bounding box center [134, 97] width 154 height 5
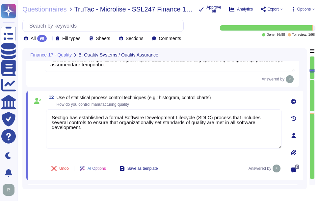
click at [238, 101] on div "12 Use of statistical process control techniques (e.g.' histogram, control char…" at bounding box center [164, 101] width 236 height 12
click at [211, 104] on span "How do you control manufacturing quality" at bounding box center [134, 105] width 154 height 4
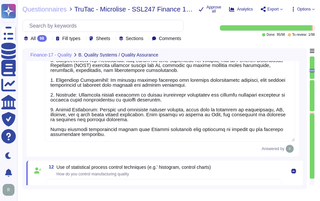
type textarea "We conduct IT Security Audits on Information Systems, which are properly planne…"
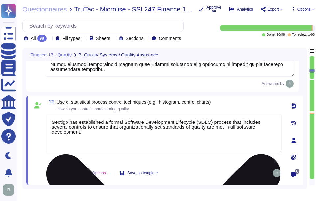
type textarea "Sectigo maintains comprehensive logging capabilities that ensure all security-r…"
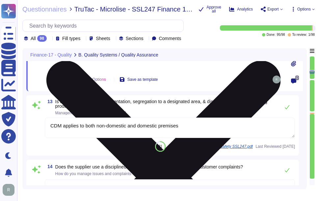
scroll to position [1205, 0]
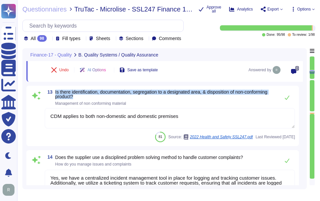
drag, startPoint x: 55, startPoint y: 91, endPoint x: 75, endPoint y: 96, distance: 20.1
click at [75, 96] on span "Is there identification, documentation, segregation to a designated area, & dis…" at bounding box center [165, 94] width 221 height 9
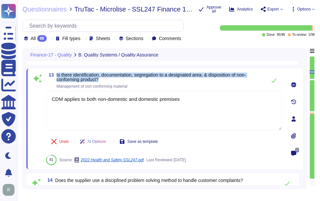
drag, startPoint x: 56, startPoint y: 74, endPoint x: 106, endPoint y: 78, distance: 50.2
click at [106, 78] on span "13 Is there identification, documentation, segregation to a designated area, & …" at bounding box center [154, 81] width 217 height 16
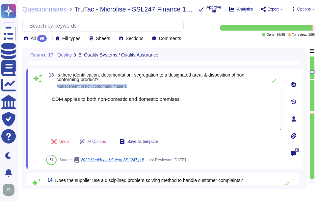
drag, startPoint x: 56, startPoint y: 87, endPoint x: 162, endPoint y: 88, distance: 105.7
click at [162, 88] on span "13 Is there identification, documentation, segregation to a designated area, & …" at bounding box center [154, 81] width 217 height 16
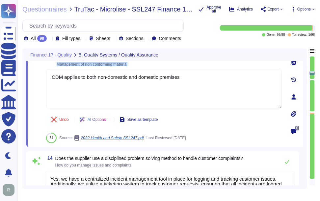
type textarea "ACH"
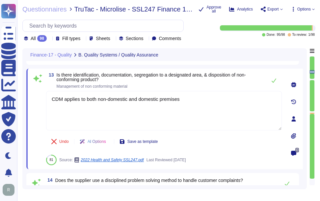
drag, startPoint x: 204, startPoint y: 100, endPoint x: 27, endPoint y: 97, distance: 177.8
click at [27, 97] on div "13 Is there identification, documentation, segregation to a designated area, & …" at bounding box center [164, 119] width 277 height 101
paste textarea "The organization reacts to nonconformities by taking action to control and corr…"
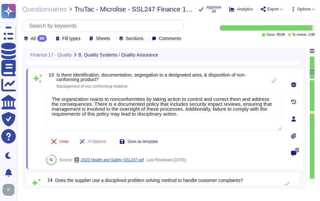
click at [168, 82] on span "Is there identification, documentation, segregation to a designated area, & dis…" at bounding box center [160, 81] width 207 height 16
type textarea "The organization reacts to nonconformities by taking action to control and corr…"
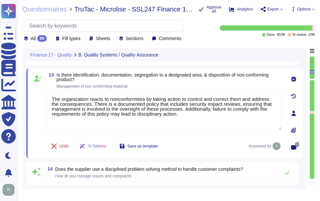
click at [168, 82] on span "Is there identification, documentation, segregation to a designated area, & dis…" at bounding box center [169, 81] width 225 height 16
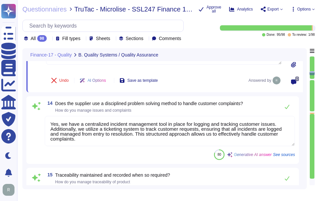
scroll to position [1, 0]
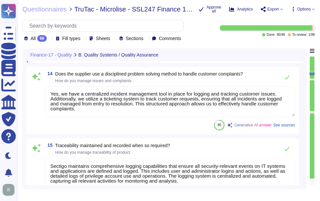
type textarea "A description of the product or service shall be defined."
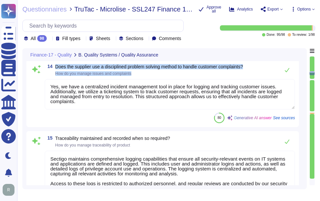
drag, startPoint x: 57, startPoint y: 66, endPoint x: 271, endPoint y: 68, distance: 214.0
click at [271, 68] on div "14 Does the supplier use a disciplined problem solving method to handle custome…" at bounding box center [170, 70] width 250 height 13
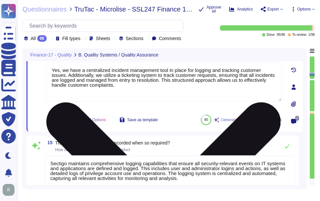
scroll to position [0, 0]
type textarea "A description of the product or service shall be defined."
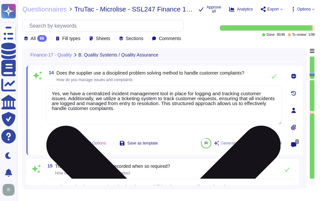
scroll to position [1270, 0]
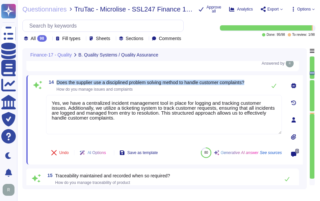
drag, startPoint x: 57, startPoint y: 86, endPoint x: 256, endPoint y: 90, distance: 199.2
click at [256, 90] on div "14 Does the supplier use a disciplined problem solving method to handle custome…" at bounding box center [164, 85] width 236 height 13
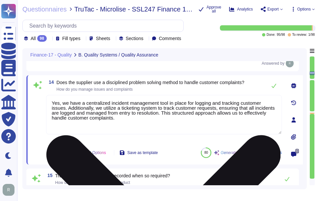
drag, startPoint x: 118, startPoint y: 124, endPoint x: 49, endPoint y: 107, distance: 71.0
click at [49, 107] on textarea "Yes, we have a centralized incident management tool in place for logging and tr…" at bounding box center [164, 115] width 236 height 40
paste textarea "for logging and tracking customer issues, along with a ticketing system to ensu…"
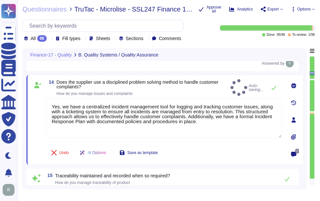
type textarea "Yes, we have a centralized incident management tool for logging and tracking cu…"
click at [157, 98] on div "14 Does the supplier use a disciplined problem solving method to handle custome…" at bounding box center [157, 120] width 250 height 82
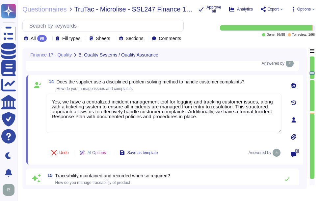
click at [233, 91] on span "Does the supplier use a disciplined problem solving method to handle customer c…" at bounding box center [151, 85] width 188 height 11
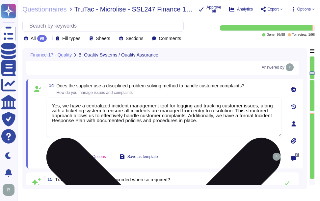
type textarea "Sectigo employs a systematic Quality Assurance (QA) program that integrates bot…"
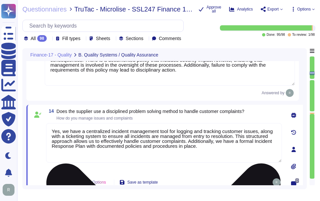
scroll to position [1238, 0]
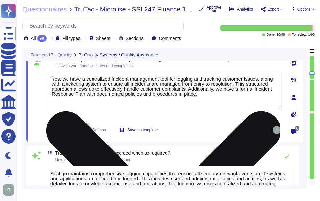
type textarea "A description of the product or service shall be defined."
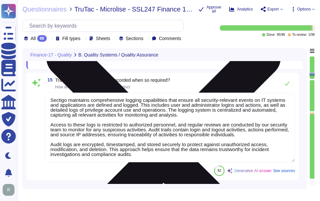
scroll to position [1369, 0]
type textarea "Our capacity management process is designed to ensure adequate capacity of our …"
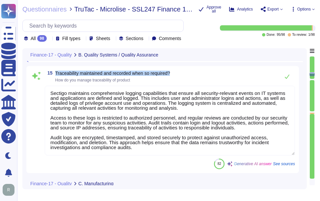
drag, startPoint x: 54, startPoint y: 75, endPoint x: 194, endPoint y: 79, distance: 139.6
click at [194, 79] on div "15 Traceability maintained and recorded when so required? How do you manage tra…" at bounding box center [170, 76] width 250 height 13
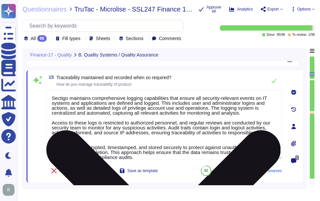
scroll to position [1336, 0]
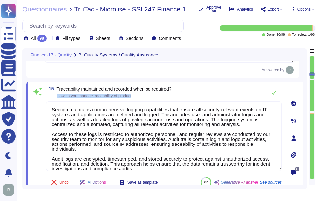
drag, startPoint x: 56, startPoint y: 99, endPoint x: 143, endPoint y: 102, distance: 87.0
click at [143, 99] on div "15 Traceability maintained and recorded when so required? How do you manage tra…" at bounding box center [164, 92] width 236 height 13
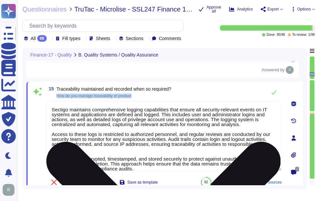
click at [100, 149] on textarea "Sectigo maintains comprehensive logging capabilities that ensure all security-r…" at bounding box center [164, 137] width 236 height 70
paste textarea "nages traceability through comprehensive logging capabilities that ensure all s…"
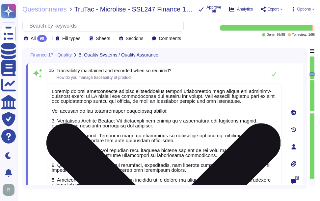
scroll to position [1343, 0]
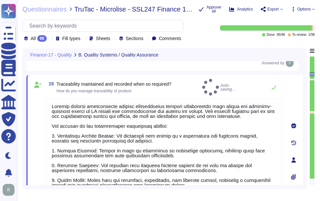
type textarea "Sectigo manages traceability through comprehensive logging capabilities that en…"
click at [210, 82] on div "15 Traceability maintained and recorded when so required? How do you manage tra…" at bounding box center [164, 160] width 277 height 171
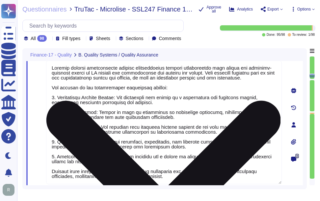
scroll to position [0, 0]
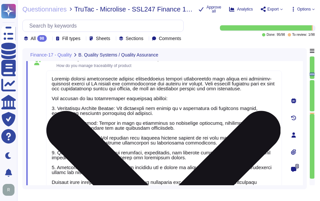
type textarea "Sectigo has established a formal Software Development Lifecycle (SDLC) process …"
type textarea "A description of the product or service shall be defined."
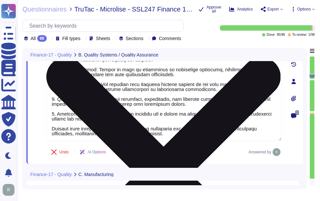
type textarea "Our capacity management process is designed to ensure adequate capacity of our …"
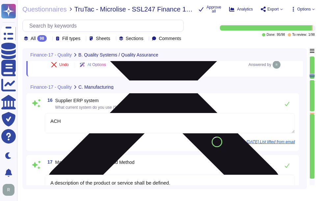
scroll to position [1489, 0]
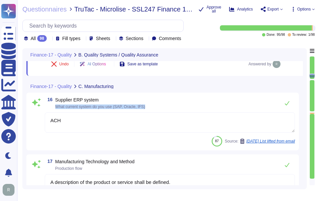
drag, startPoint x: 54, startPoint y: 111, endPoint x: 163, endPoint y: 110, distance: 109.0
click at [163, 110] on div "16 Supplier ERP system What current system do you use (SAP, Oracle, IFS)" at bounding box center [170, 103] width 250 height 13
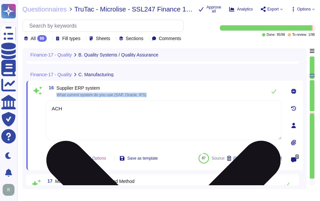
type textarea "Our capacity management process is designed to ensure adequate capacity of our …"
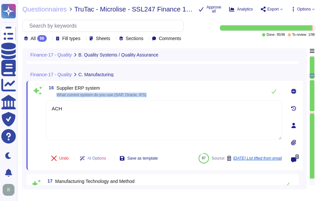
drag, startPoint x: 55, startPoint y: 94, endPoint x: 169, endPoint y: 93, distance: 114.3
click at [169, 93] on div "16 Supplier ERP system What current system do you use (SAP, Oracle, IFS)" at bounding box center [164, 91] width 236 height 13
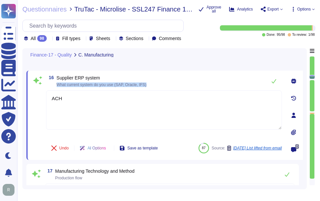
scroll to position [1485, 0]
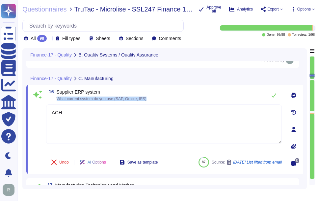
type textarea "Sectigo manages traceability through comprehensive logging capabilities that en…"
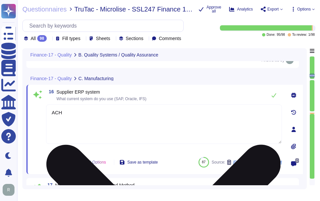
drag, startPoint x: 67, startPoint y: 119, endPoint x: 96, endPoint y: 111, distance: 29.6
click at [24, 108] on div "Finance-17 - Quality B. Quality Systems / Quality Assurance 15 Traceability mai…" at bounding box center [164, 118] width 284 height 141
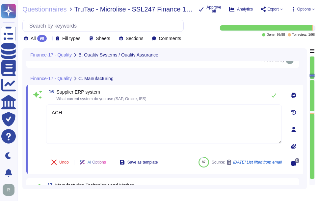
paste textarea "No. We have a SaaS portal accessible through popular browsers."
click at [197, 99] on div "16 Supplier ERP system What current system do you use (SAP, Oracle, IFS)" at bounding box center [164, 95] width 236 height 13
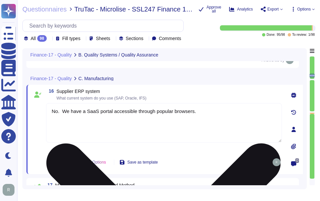
click at [61, 110] on textarea "No. We have a SaaS portal accessible through popular browsers." at bounding box center [164, 123] width 236 height 40
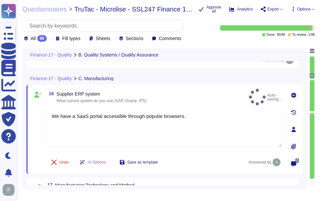
type textarea "We have a SaaS portal accessible through popular browsers."
click at [254, 90] on div "16 Supplier ERP system What current system do you use (SAP, Oracle, IFS) Auto-s…" at bounding box center [164, 130] width 277 height 90
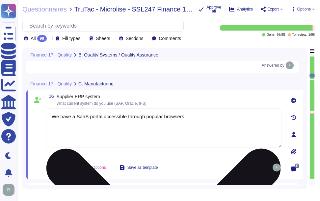
type textarea "Sectigo manages traceability through comprehensive logging capabilities that en…"
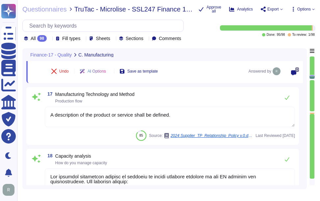
scroll to position [1584, 0]
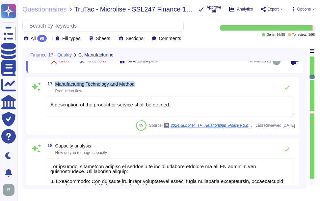
drag, startPoint x: 56, startPoint y: 83, endPoint x: 151, endPoint y: 85, distance: 94.8
click at [151, 85] on div "17 Manufacturing Technology and Method Production flow" at bounding box center [170, 87] width 250 height 13
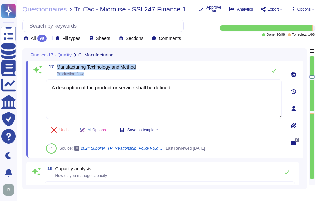
drag, startPoint x: 56, startPoint y: 68, endPoint x: 203, endPoint y: 71, distance: 147.2
click at [203, 71] on div "17 Manufacturing Technology and Method Production flow" at bounding box center [164, 70] width 236 height 13
click at [64, 69] on span "Manufacturing Technology and Method" at bounding box center [96, 67] width 79 height 5
click at [59, 68] on span "Manufacturing Technology and Method" at bounding box center [96, 67] width 79 height 5
drag, startPoint x: 56, startPoint y: 67, endPoint x: 208, endPoint y: 67, distance: 151.8
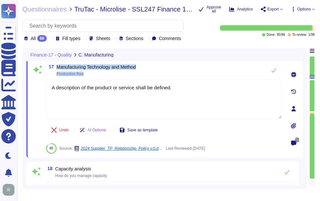
click at [208, 67] on div "17 Manufacturing Technology and Method Production flow" at bounding box center [164, 70] width 236 height 13
click at [102, 67] on span "Manufacturing Technology and Method" at bounding box center [96, 67] width 79 height 5
drag, startPoint x: 56, startPoint y: 67, endPoint x: 140, endPoint y: 67, distance: 84.0
click at [140, 67] on div "17 Manufacturing Technology and Method Production flow" at bounding box center [164, 70] width 236 height 13
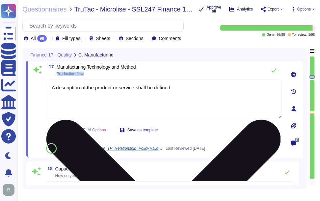
drag, startPoint x: 57, startPoint y: 75, endPoint x: 88, endPoint y: 81, distance: 31.6
click at [88, 81] on div "17 Manufacturing Technology and Method Production flow A description of the pro…" at bounding box center [157, 109] width 250 height 90
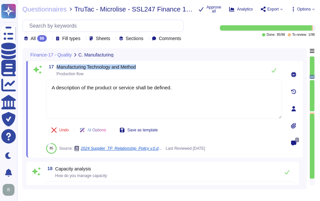
drag, startPoint x: 57, startPoint y: 66, endPoint x: 148, endPoint y: 71, distance: 91.3
click at [148, 71] on div "17 Manufacturing Technology and Method Production flow" at bounding box center [164, 70] width 236 height 13
drag, startPoint x: 180, startPoint y: 91, endPoint x: 34, endPoint y: 80, distance: 146.9
click at [34, 80] on div "17 Manufacturing Technology and Method Production flow A description of the pro…" at bounding box center [157, 109] width 250 height 90
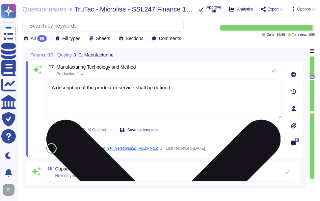
paste textarea "- Software as a Service (SaaS) - Sectigo Certificate Manager - Applications for…"
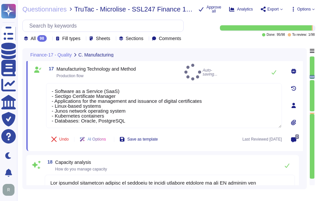
type textarea "- Software as a Service (SaaS) - Sectigo Certificate Manager - Applications for…"
click at [186, 71] on div "17 Manufacturing Technology and Method Production flow Auto-saving..." at bounding box center [164, 72] width 236 height 17
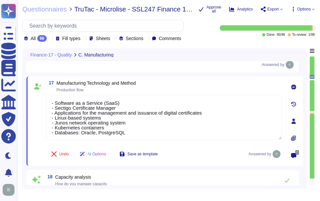
scroll to position [1551, 0]
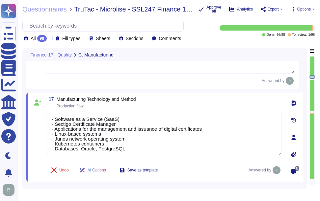
click at [181, 108] on div "17 Manufacturing Technology and Method Production flow" at bounding box center [164, 103] width 236 height 12
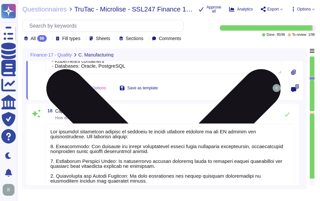
scroll to position [1650, 0]
type textarea "Documented operating procedures are planned, developed, authorized, documented,…"
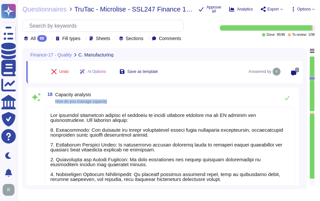
drag, startPoint x: 54, startPoint y: 101, endPoint x: 141, endPoint y: 104, distance: 86.3
click at [141, 104] on div "18 Capacity analysis How do you manage capacity" at bounding box center [170, 98] width 250 height 13
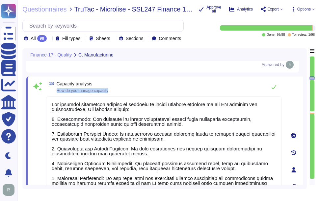
drag, startPoint x: 57, startPoint y: 93, endPoint x: 121, endPoint y: 95, distance: 63.6
click at [121, 94] on div "18 Capacity analysis How do you manage capacity" at bounding box center [164, 87] width 236 height 13
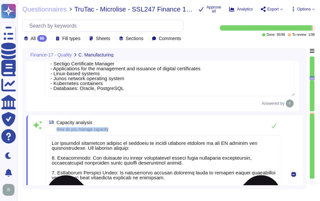
type textarea "Documented operating procedures are planned, developed, authorized, documented,…"
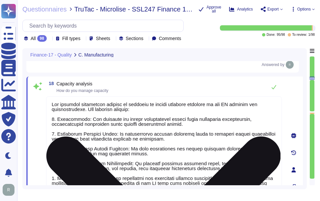
click at [114, 135] on textarea at bounding box center [164, 168] width 236 height 144
paste textarea "We manage capacity through a comprehensive capacity management process that inc…"
type textarea "We manage capacity through a comprehensive capacity management process that inc…"
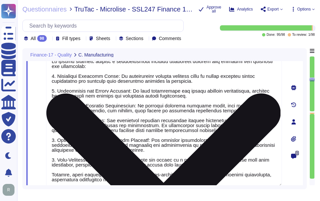
type textarea "Equipment in IT areas and data centres shall be properly maintained according t…"
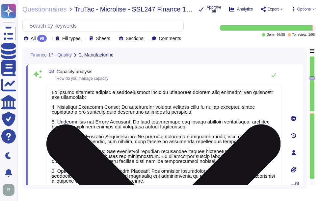
scroll to position [1627, 0]
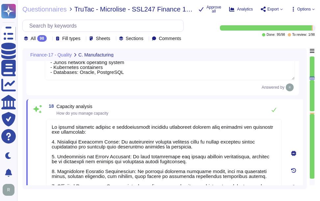
type textarea "We manage capacity through a comprehensive capacity management process that inc…"
click at [192, 114] on div "18 Capacity analysis How do you manage capacity" at bounding box center [164, 109] width 236 height 13
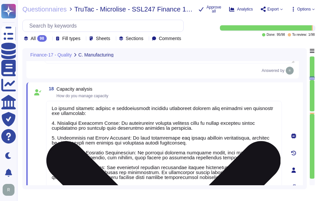
scroll to position [1660, 0]
type textarea "Documented operating procedures are planned, developed, authorized, documented,…"
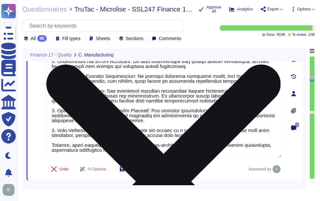
type textarea "Equipment in IT areas and data centres shall be properly maintained according t…"
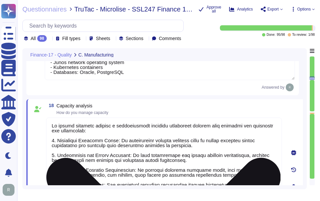
scroll to position [1, 0]
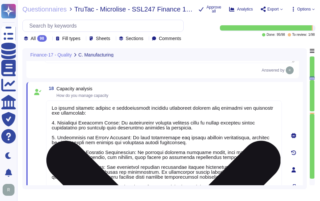
type textarea "Documented operating procedures are planned, developed, authorized, documented,…"
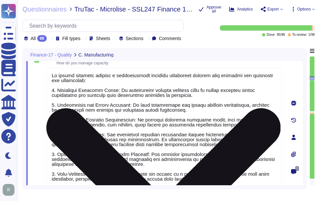
scroll to position [1693, 0]
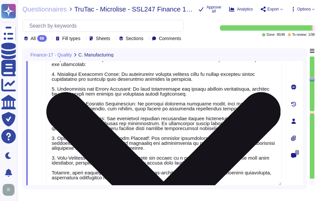
type textarea "Equipment in IT areas and data centres shall be properly maintained according t…"
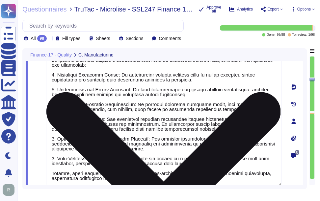
scroll to position [1, 0]
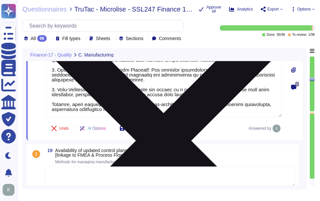
type textarea "Yes, there is an effective planned maintenance system in place. Scheduled maint…"
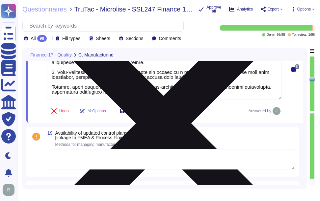
scroll to position [1792, 0]
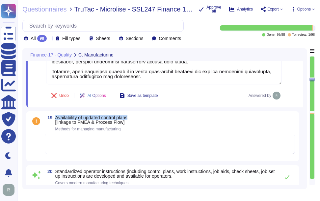
drag, startPoint x: 55, startPoint y: 118, endPoint x: 137, endPoint y: 117, distance: 82.0
click at [137, 117] on div "19 Availability of updated control plans [linkage to FMEA & Process Flow] Metho…" at bounding box center [170, 124] width 250 height 16
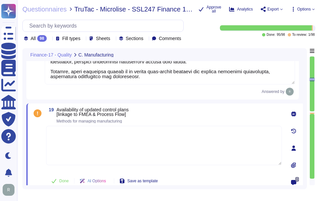
type textarea "Yes, there is an effective planned maintenance system in place. Scheduled maint…"
drag, startPoint x: 57, startPoint y: 123, endPoint x: 184, endPoint y: 122, distance: 127.7
click at [184, 122] on div "19 Availability of updated control plans [linkage to FMEA & Process Flow] Metho…" at bounding box center [164, 116] width 236 height 16
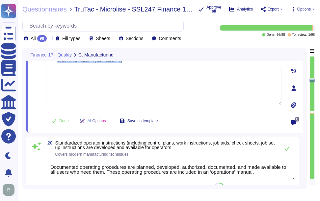
scroll to position [1858, 0]
type textarea "Sectigo employs the PDCA (Plan-Do-Check-Act) approach for continuous process im…"
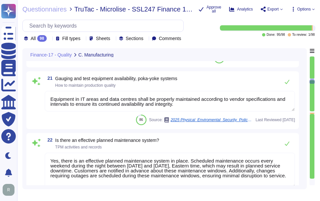
scroll to position [1989, 0]
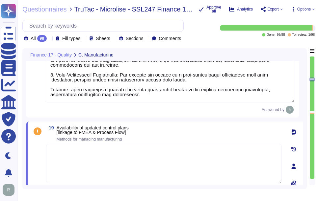
type textarea "- Software as a Service (SaaS) - Sectigo Certificate Manager - Applications for…"
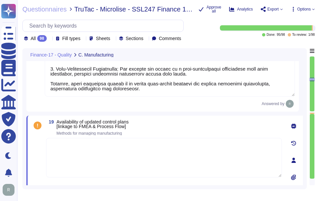
scroll to position [1796, 0]
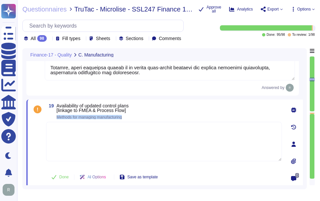
drag, startPoint x: 56, startPoint y: 118, endPoint x: 157, endPoint y: 124, distance: 100.9
click at [157, 124] on div "19 Availability of updated control plans [linkage to FMEA & Process Flow] Metho…" at bounding box center [157, 145] width 250 height 82
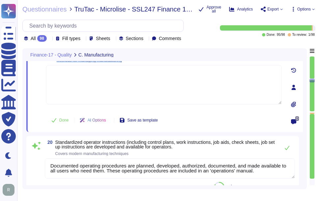
scroll to position [1862, 0]
type textarea "Sectigo employs the PDCA (Plan-Do-Check-Act) approach for continuous process im…"
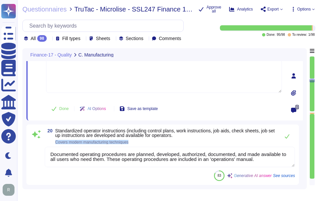
drag, startPoint x: 55, startPoint y: 142, endPoint x: 135, endPoint y: 142, distance: 80.0
click at [135, 142] on span "20 Standardized operator instructions (including control plans, work instructio…" at bounding box center [161, 137] width 232 height 16
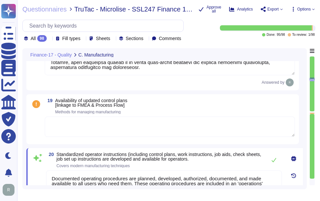
scroll to position [1796, 0]
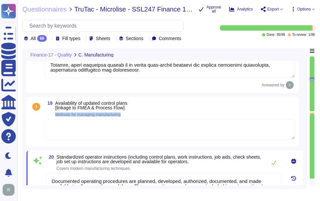
drag, startPoint x: 54, startPoint y: 117, endPoint x: 137, endPoint y: 116, distance: 83.0
click at [137, 116] on div "19 Availability of updated control plans [linkage to FMEA & Process Flow] Metho…" at bounding box center [170, 109] width 250 height 16
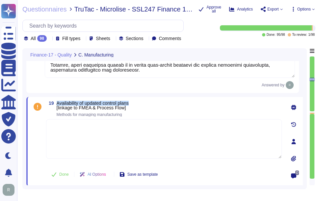
drag, startPoint x: 58, startPoint y: 103, endPoint x: 151, endPoint y: 103, distance: 92.8
click at [151, 103] on div "19 Availability of updated control plans [linkage to FMEA & Process Flow] Metho…" at bounding box center [164, 109] width 236 height 16
click at [132, 145] on textarea at bounding box center [164, 140] width 236 height 40
paste textarea "Our business continuity and disaster recovery plans are revised and updated at …"
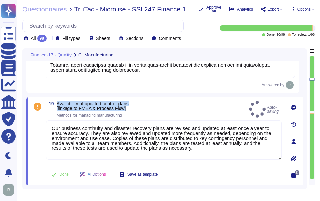
drag, startPoint x: 57, startPoint y: 104, endPoint x: 142, endPoint y: 109, distance: 84.8
click at [142, 109] on div "19 Availability of updated control plans [linkage to FMEA & Process Flow] Metho…" at bounding box center [164, 109] width 236 height 17
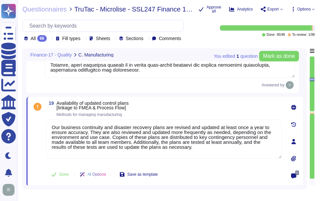
drag, startPoint x: 179, startPoint y: 149, endPoint x: 39, endPoint y: 129, distance: 141.7
click at [38, 130] on div "19 Availability of updated control plans [linkage to FMEA & Process Flow] Metho…" at bounding box center [157, 142] width 250 height 82
paste textarea "control plans are documented and kept up to date, with revisions occurring at l…"
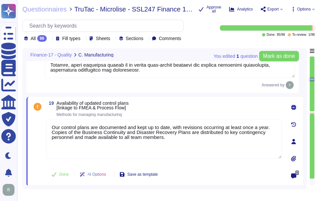
type textarea "Our control plans are documented and kept up to date, with revisions occurring …"
click at [168, 101] on div "19 Availability of updated control plans [linkage to FMEA & Process Flow] Metho…" at bounding box center [164, 142] width 277 height 90
click at [59, 177] on button "Done" at bounding box center [60, 174] width 28 height 13
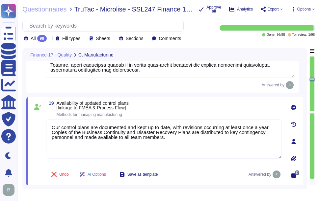
click at [193, 111] on div "19 Availability of updated control plans [linkage to FMEA & Process Flow] Metho…" at bounding box center [164, 109] width 236 height 16
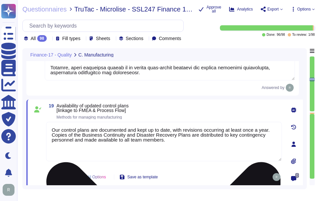
type textarea "- Software as a Service (SaaS) - Sectigo Certificate Manager - Applications for…"
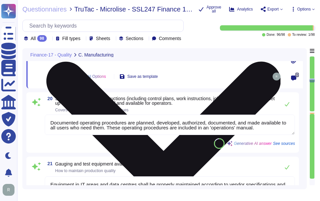
type textarea "Sectigo employs the PDCA (Plan-Do-Check-Act) approach for continuous process im…"
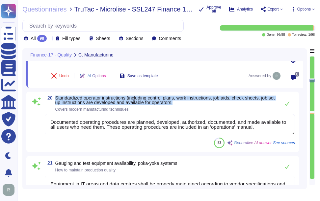
drag, startPoint x: 56, startPoint y: 97, endPoint x: 197, endPoint y: 107, distance: 141.9
click at [197, 107] on span "Standardized operator instructions (including control plans, work instructions,…" at bounding box center [165, 104] width 221 height 16
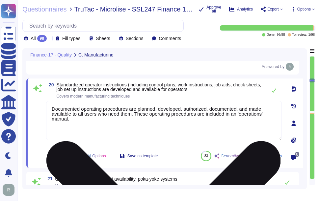
type textarea "Sectigo employs the PDCA (Plan-Do-Check-Act) approach for continuous process im…"
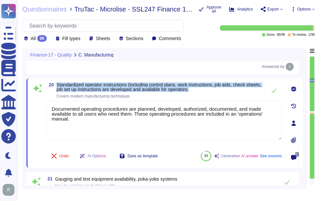
drag, startPoint x: 57, startPoint y: 85, endPoint x: 214, endPoint y: 90, distance: 157.4
click at [214, 90] on span "Standardized operator instructions (including control plans, work instructions,…" at bounding box center [160, 87] width 207 height 9
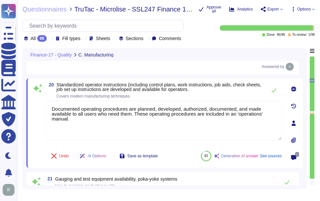
drag, startPoint x: 82, startPoint y: 127, endPoint x: 41, endPoint y: 103, distance: 47.8
click at [41, 103] on div "20 Standardized operator instructions (including control plans, work instructio…" at bounding box center [157, 124] width 250 height 82
paste textarea "Standardized operator instructions are planned, developed, authorized, document…"
type textarea "Standardized operator instructions are planned, developed, authorized, document…"
click at [229, 92] on div "20 Standardized operator instructions (including control plans, work instructio…" at bounding box center [164, 91] width 236 height 16
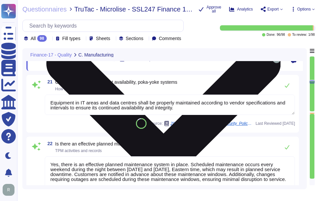
scroll to position [1992, 0]
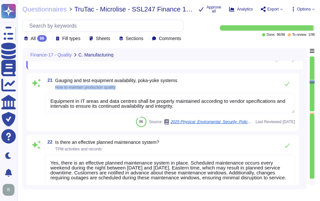
drag, startPoint x: 56, startPoint y: 88, endPoint x: 167, endPoint y: 88, distance: 111.3
click at [167, 88] on span "How to maintain production quality" at bounding box center [116, 88] width 122 height 4
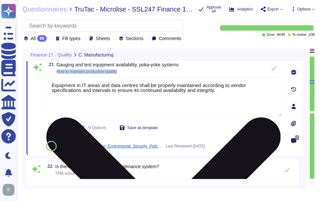
type textarea "Sectigo employs the PDCA (Plan-Do-Check-Act) approach for continuous process im…"
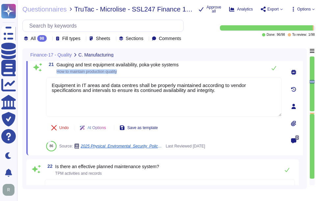
drag, startPoint x: 58, startPoint y: 72, endPoint x: 145, endPoint y: 72, distance: 86.9
click at [145, 72] on span "How to maintain production quality" at bounding box center [118, 72] width 122 height 4
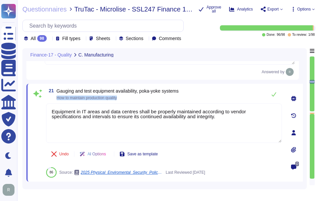
scroll to position [1959, 0]
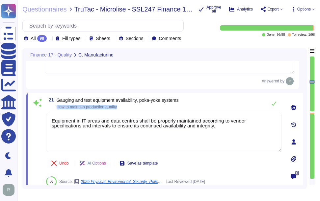
type textarea "We manage capacity through a comprehensive capacity management process that inc…"
